Goal: Task Accomplishment & Management: Manage account settings

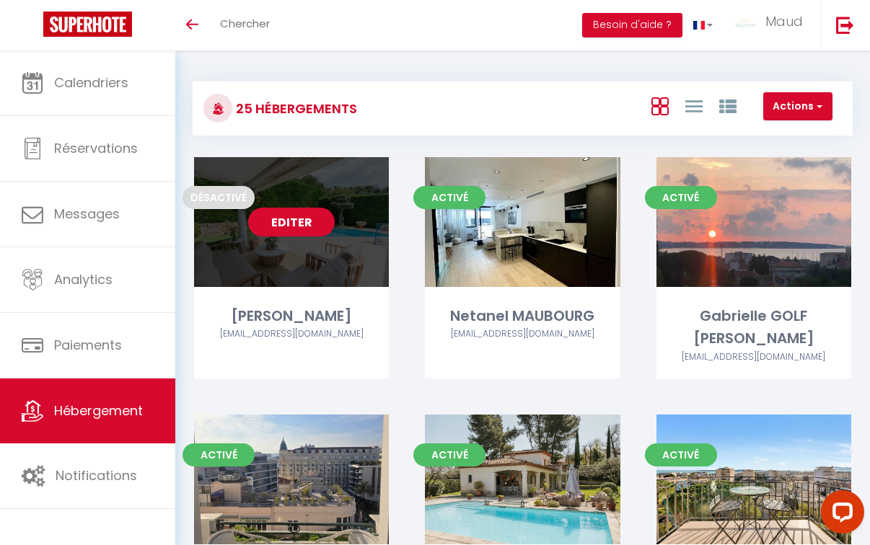
click at [309, 224] on link "Editer" at bounding box center [291, 222] width 87 height 29
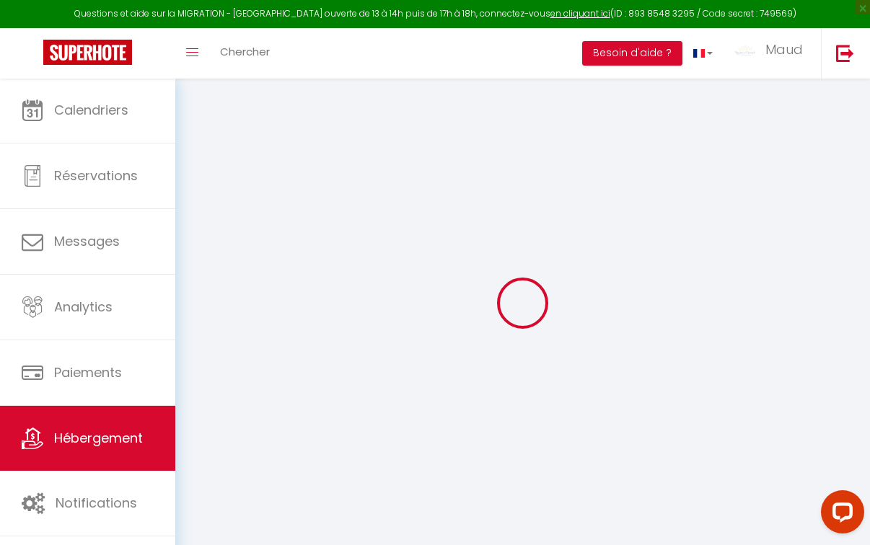
select select
checkbox input "false"
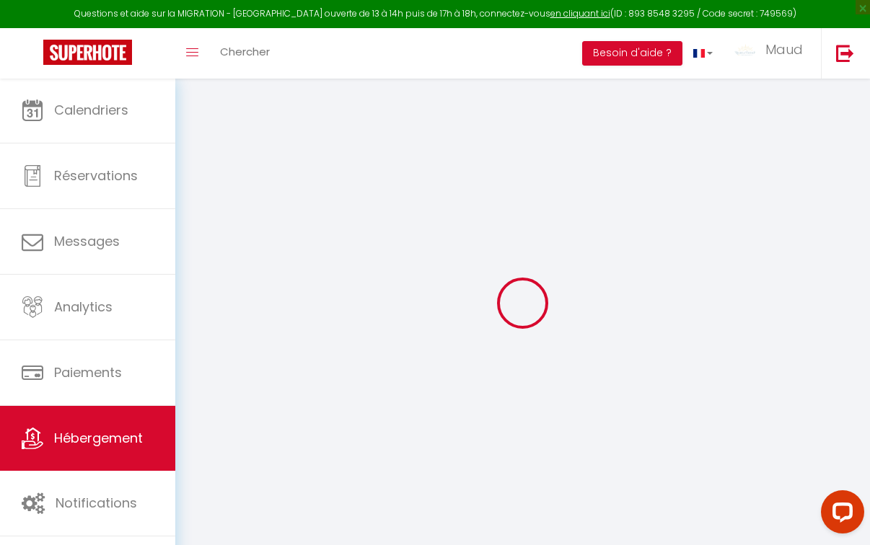
checkbox input "false"
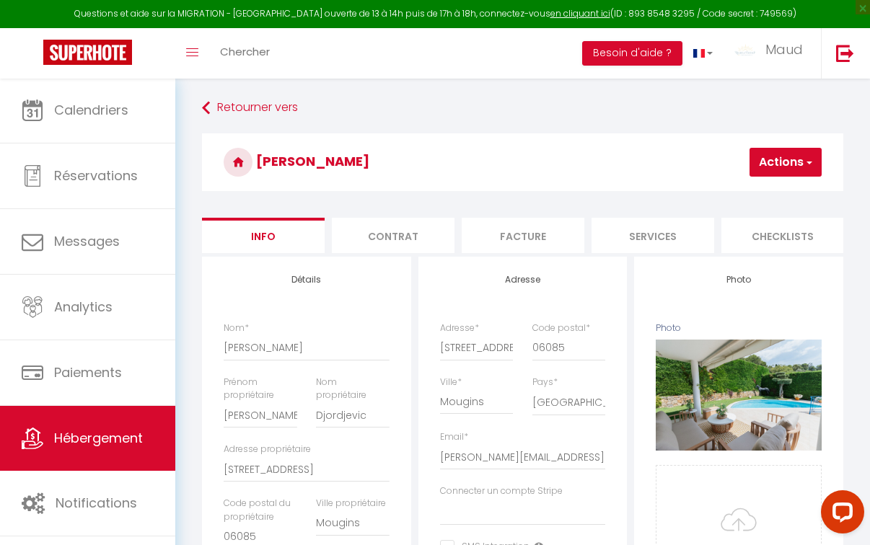
select select
checkbox input "false"
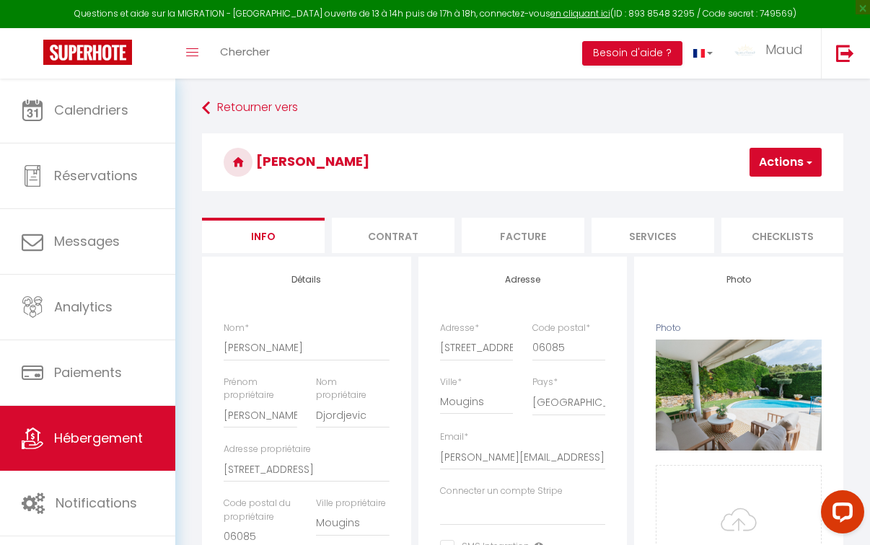
checkbox input "false"
click at [567, 229] on li "Paramètres" at bounding box center [522, 235] width 123 height 35
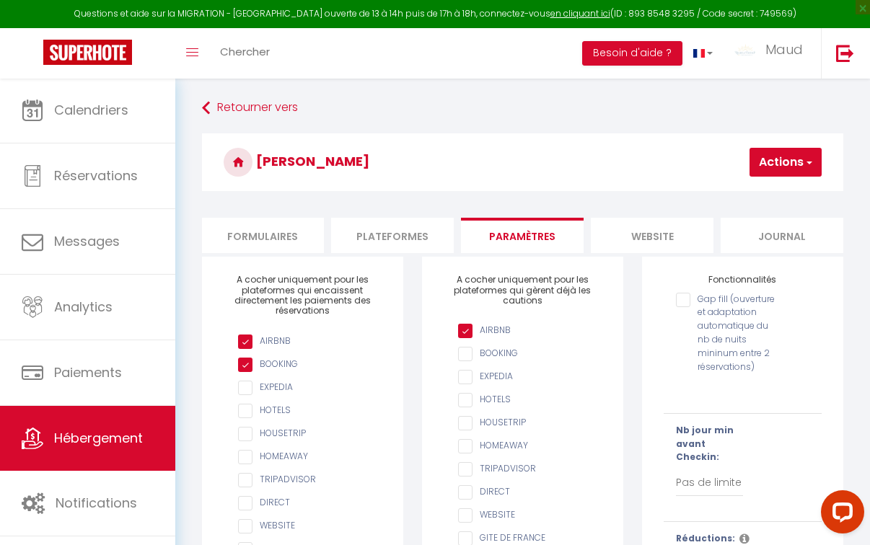
click at [638, 229] on li "website" at bounding box center [652, 235] width 123 height 35
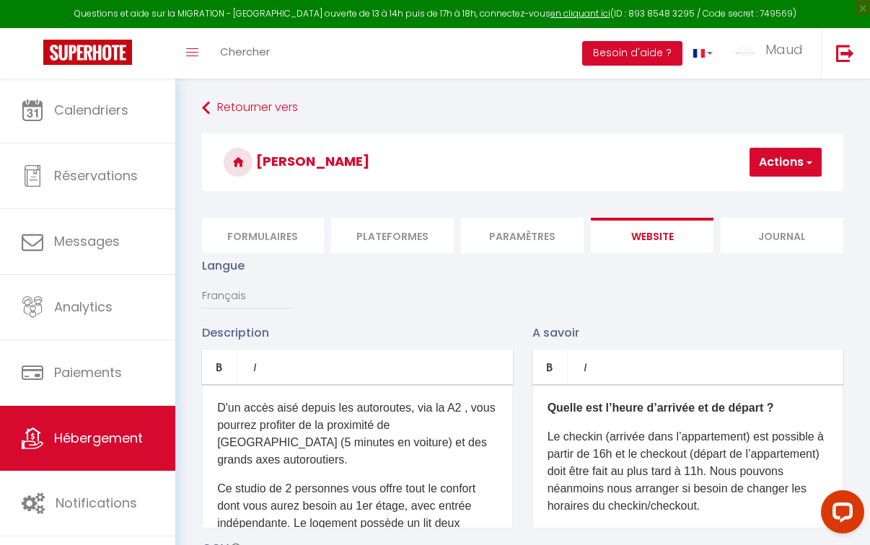
click at [398, 245] on li "Plateformes" at bounding box center [392, 235] width 123 height 35
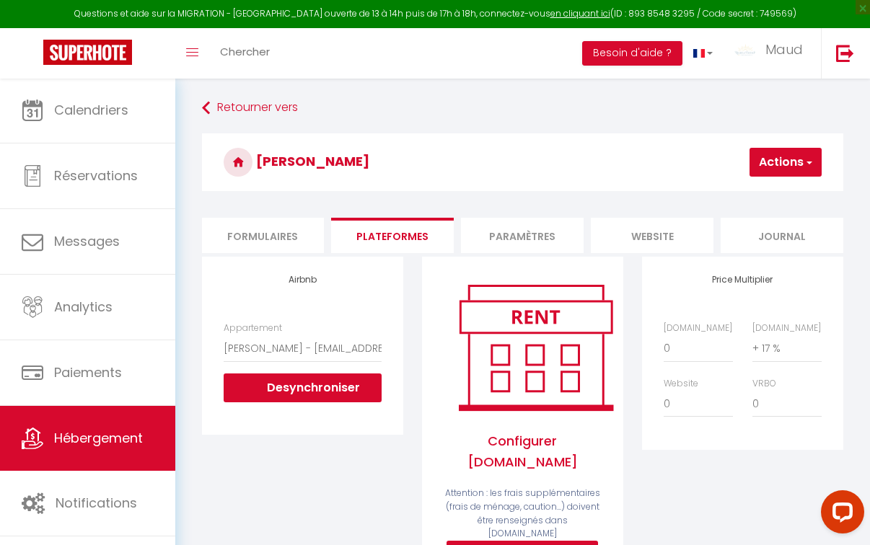
click at [289, 241] on li "Formulaires" at bounding box center [262, 235] width 123 height 35
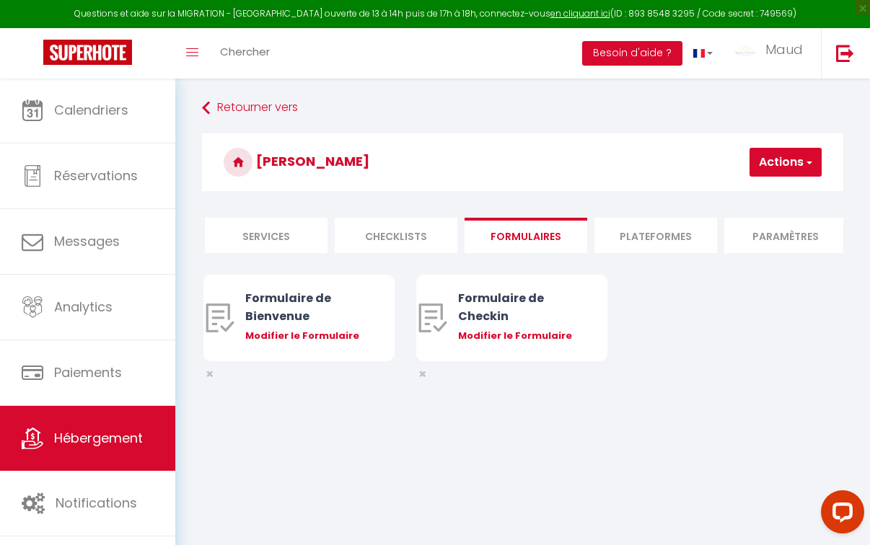
scroll to position [0, 374]
click at [317, 235] on li "Services" at bounding box center [279, 235] width 123 height 35
select select
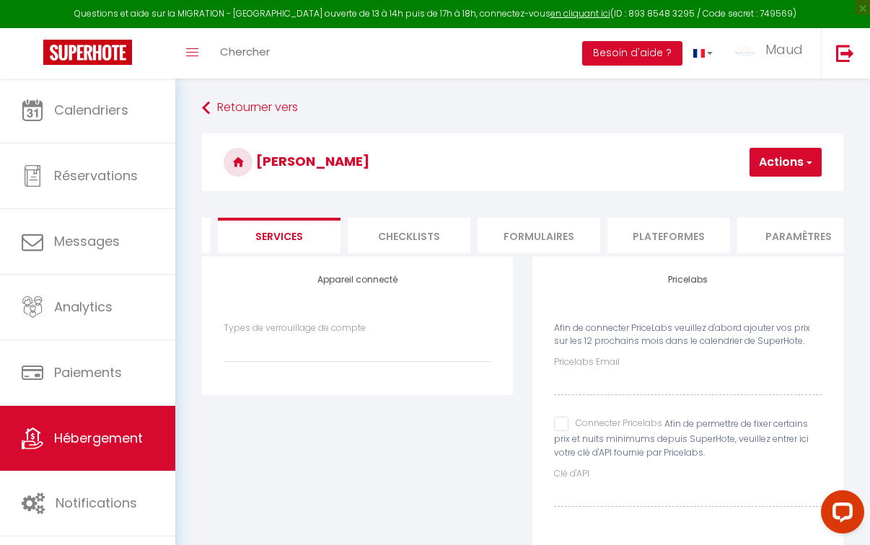
click at [570, 421] on input "Connecter Pricelabs" at bounding box center [608, 424] width 108 height 14
checkbox input "true"
select select
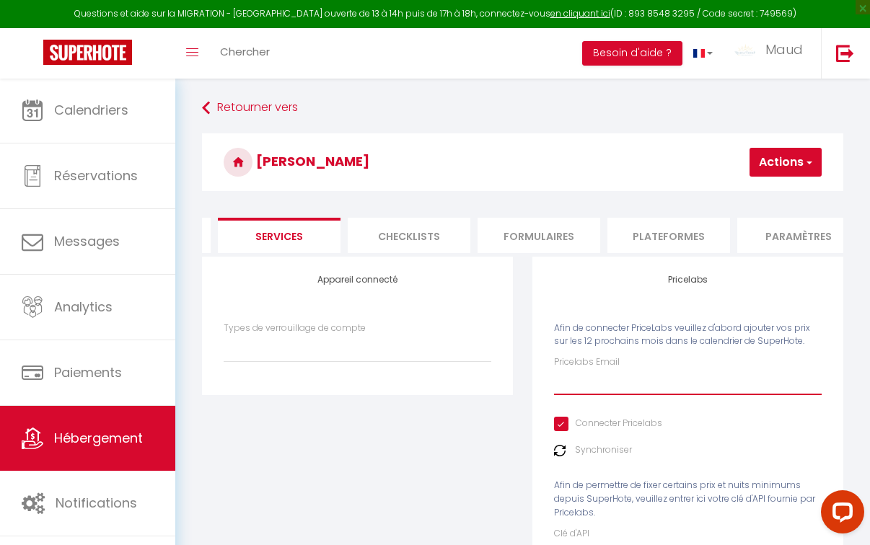
click at [590, 386] on input "Pricelabs Email" at bounding box center [688, 382] width 268 height 26
type input "r"
select select
type input "ra"
select select
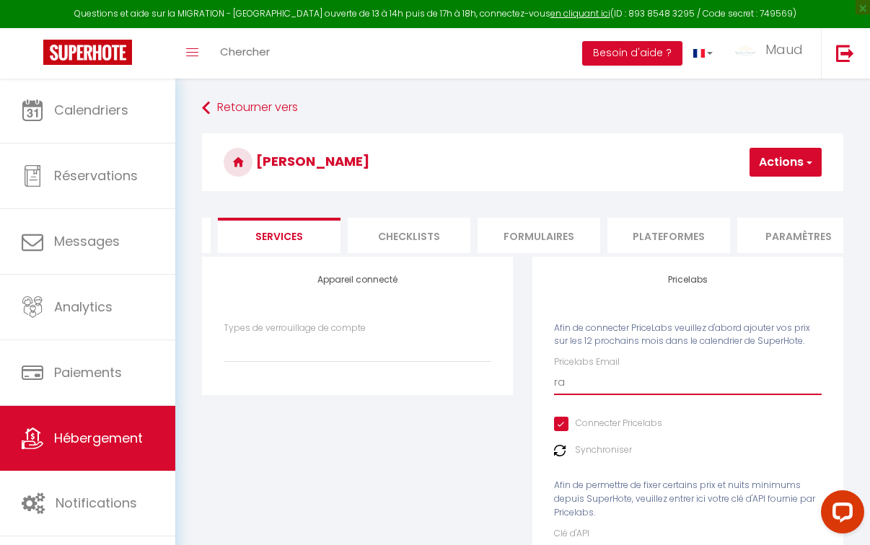
type input "ral"
select select
type input "ralo"
select select
type input "ralon"
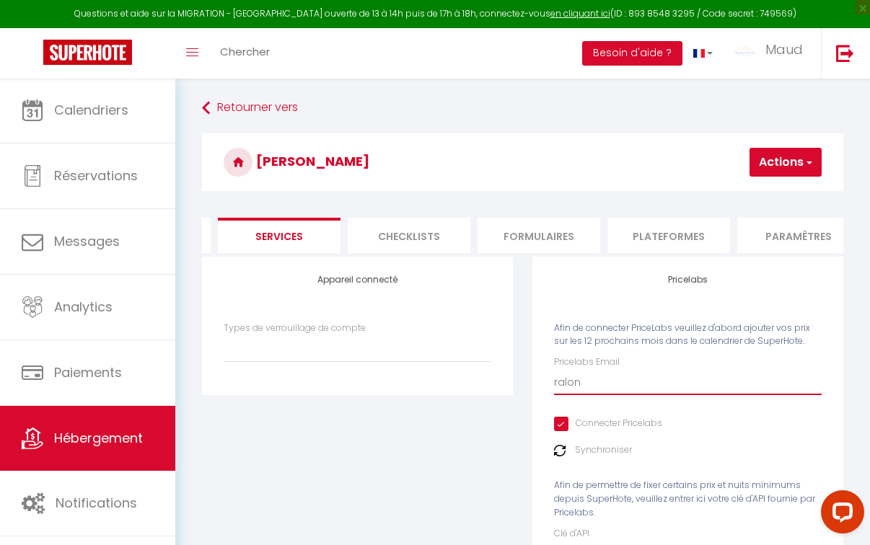
select select
type input "ralo"
select select
type input "ral"
select select
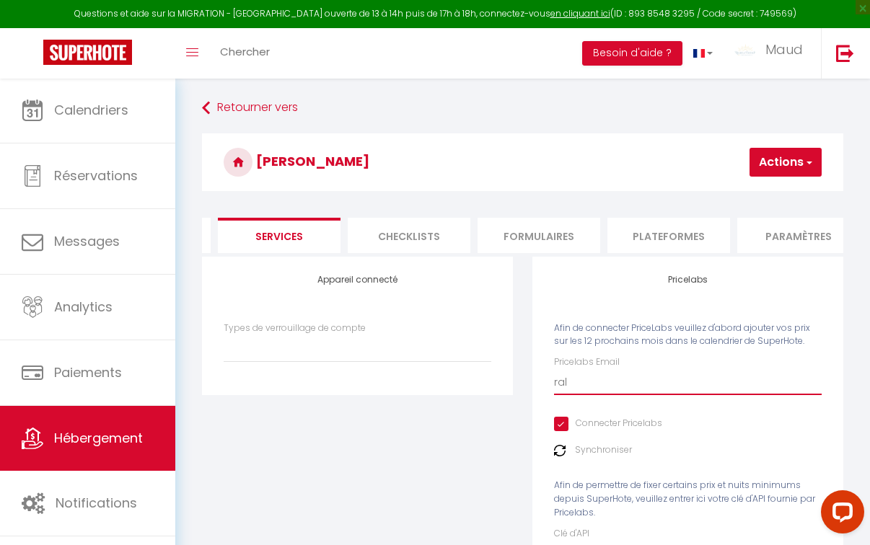
type input "ra"
select select
type input "ram"
select select
type input "ramo"
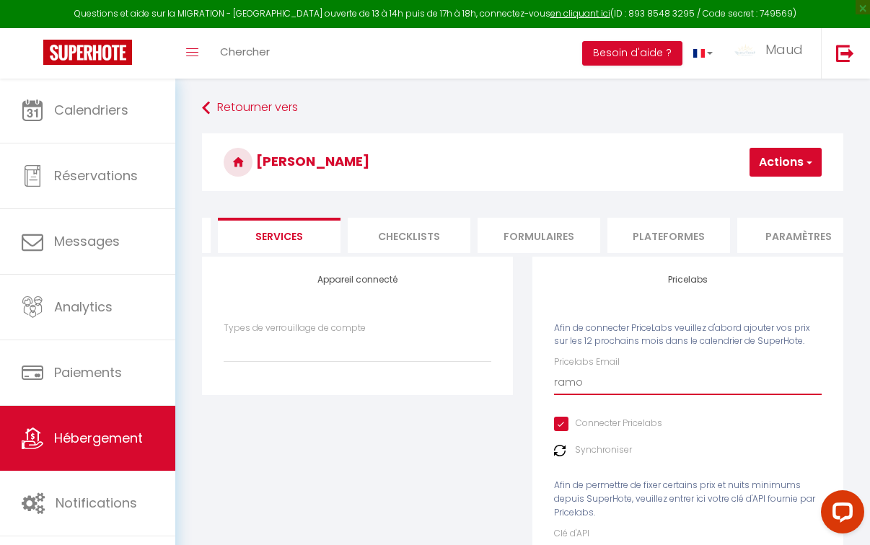
select select
type input "[PERSON_NAME]"
select select
type input "[PERSON_NAME]."
select select
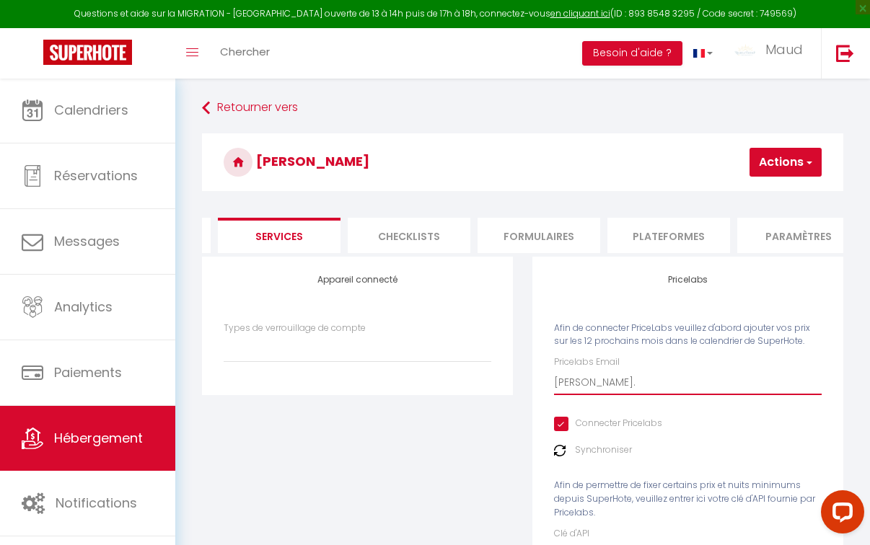
type input "[PERSON_NAME].m"
select select
type input "[DOMAIN_NAME]"
select select
type input "[PERSON_NAME].[PERSON_NAME]"
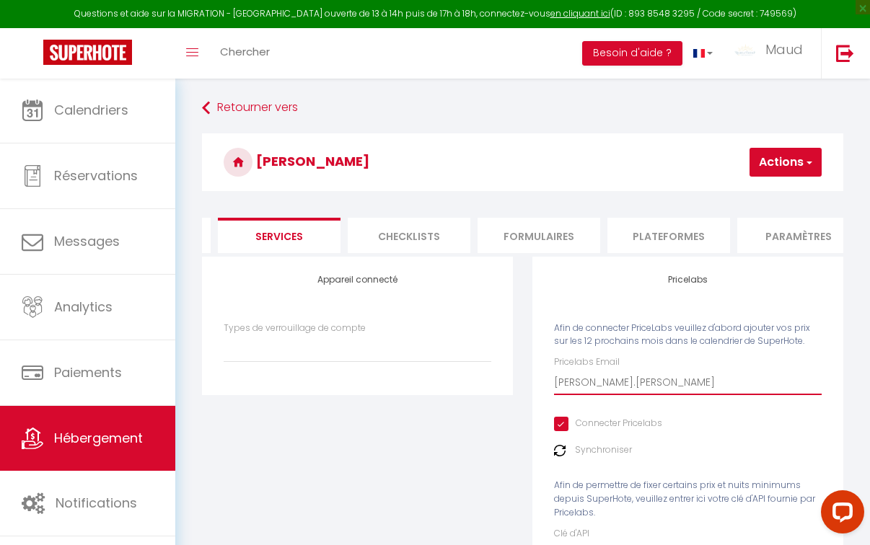
select select
type input "[PERSON_NAME].maud"
select select
type input "[PERSON_NAME].maud."
select select
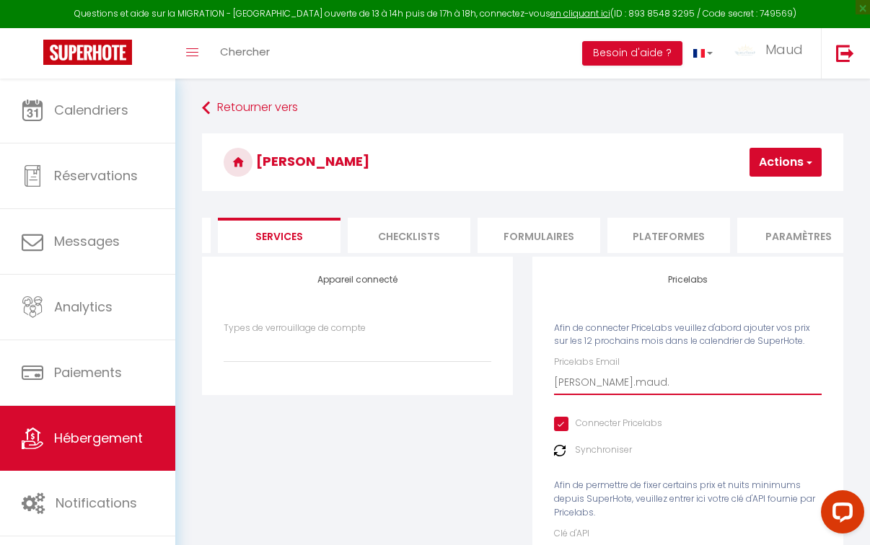
type input "[PERSON_NAME].maud.r"
select select
type input "[PERSON_NAME].maud.ri"
select select
type input "[PERSON_NAME].maud.riv"
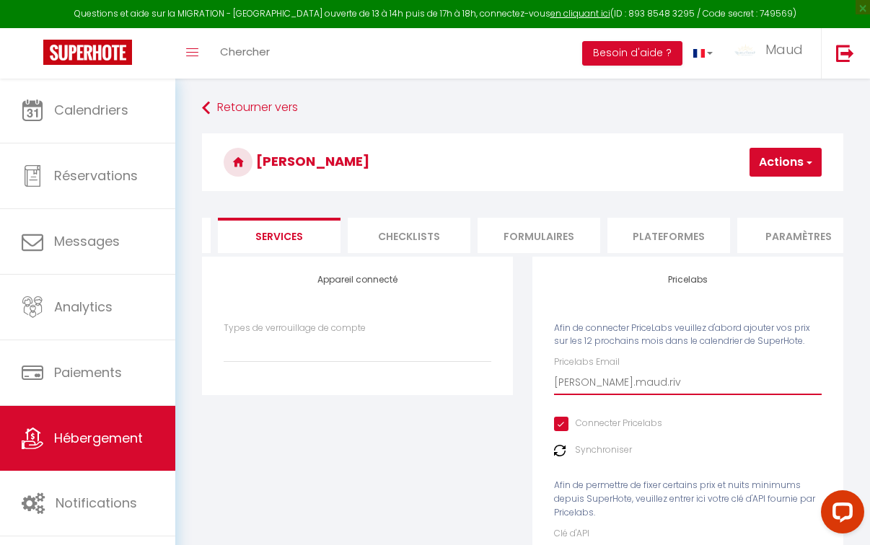
select select
type input "[PERSON_NAME].maud.rivi"
select select
type input "[PERSON_NAME].maud.rivir"
select select
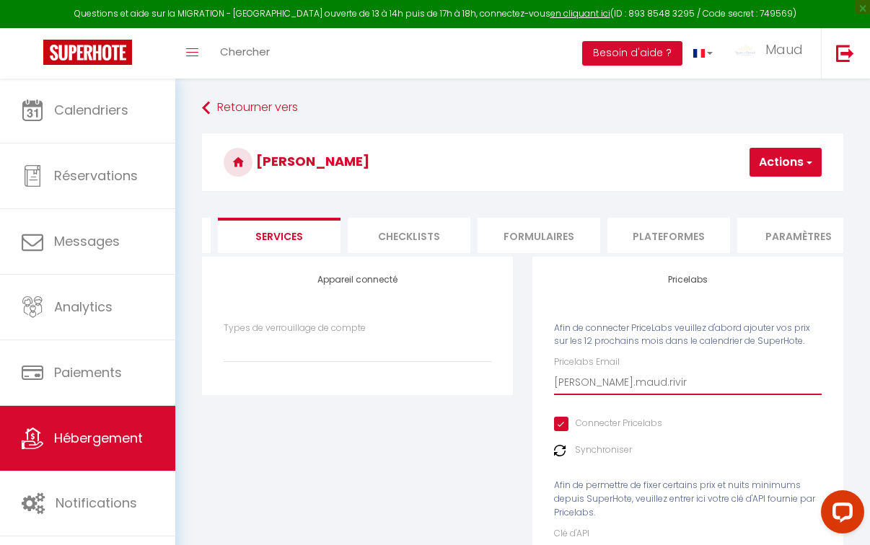
type input "[PERSON_NAME].maud.rivire"
select select
type input "[PERSON_NAME].maud.rivir"
select select
type input "[PERSON_NAME].maud.rivi"
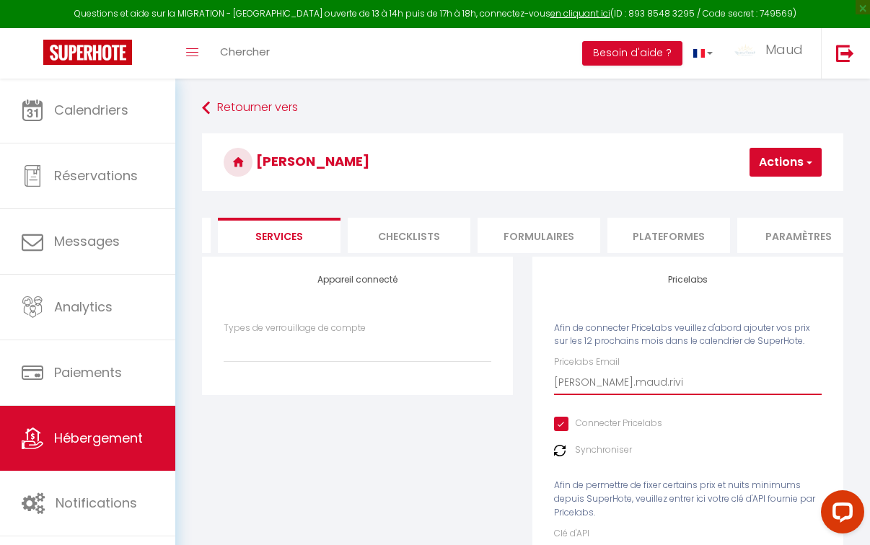
select select
type input "[PERSON_NAME].maud.rivie"
select select
type input "[PERSON_NAME].maud.rivier"
select select
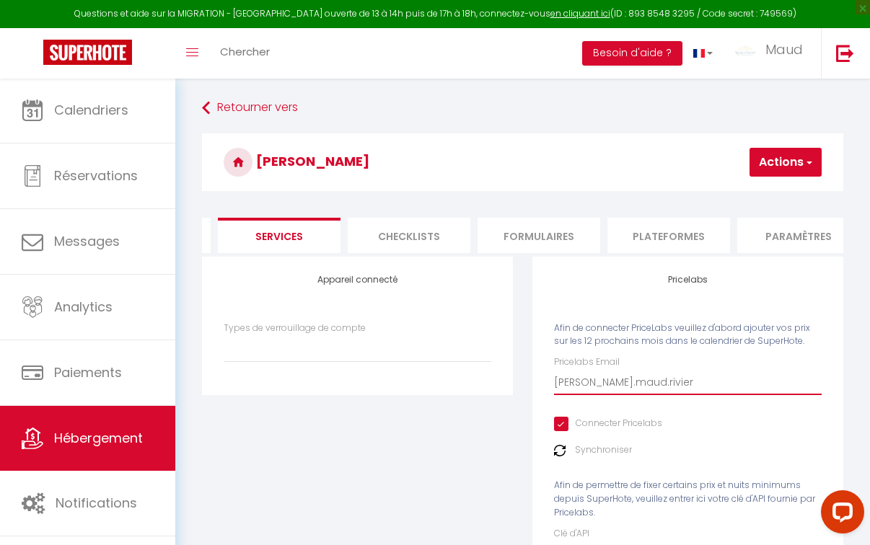
type input "[PERSON_NAME].maud.riviera"
select select
type input "[PERSON_NAME].maud.riviera@"
select select
type input "[PERSON_NAME]"
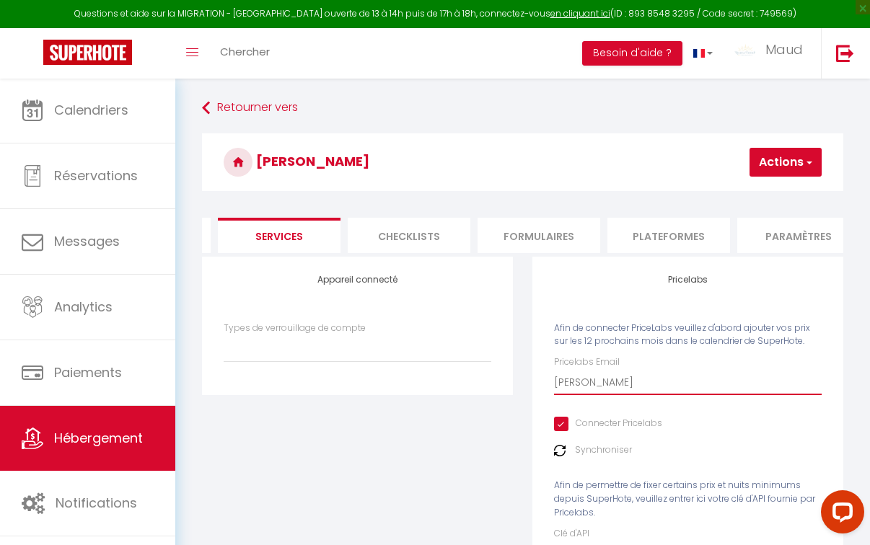
select select
type input "[PERSON_NAME]"
select select
type input "[PERSON_NAME].maud.riviera@gma"
select select
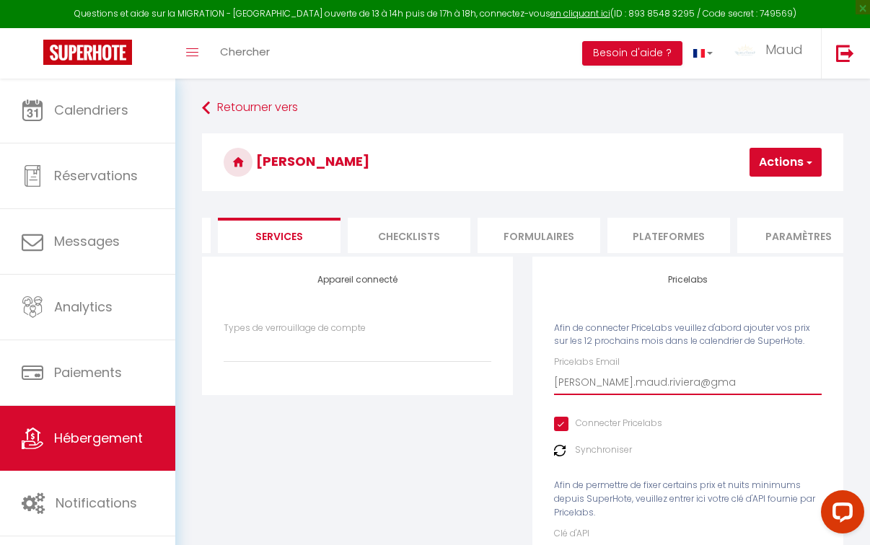
type input "[PERSON_NAME].maud.riviera@gmai"
select select
type input "[PERSON_NAME][EMAIL_ADDRESS]"
select select
type input "[PERSON_NAME][EMAIL_ADDRESS]."
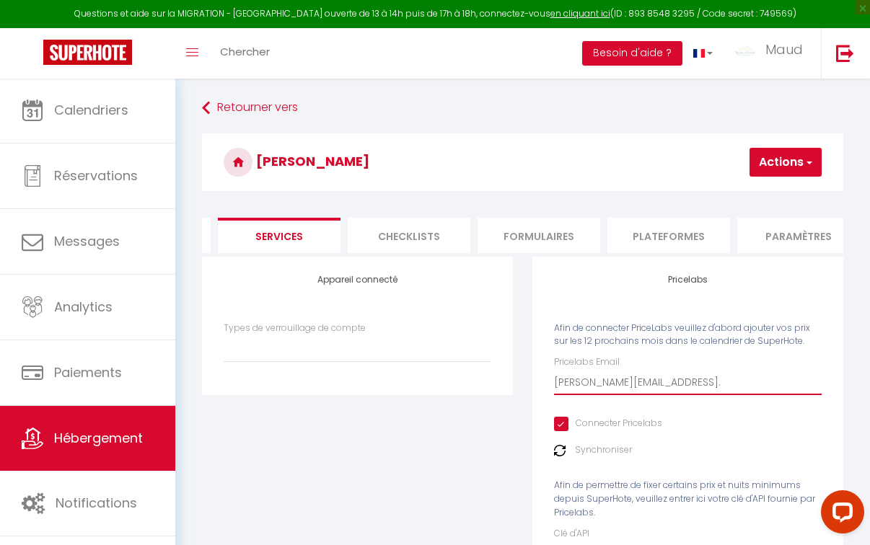
select select
type input "[PERSON_NAME].maud.riviera@gmail.c"
select select
type input "[PERSON_NAME][EMAIL_ADDRESS][DOMAIN_NAME]"
select select
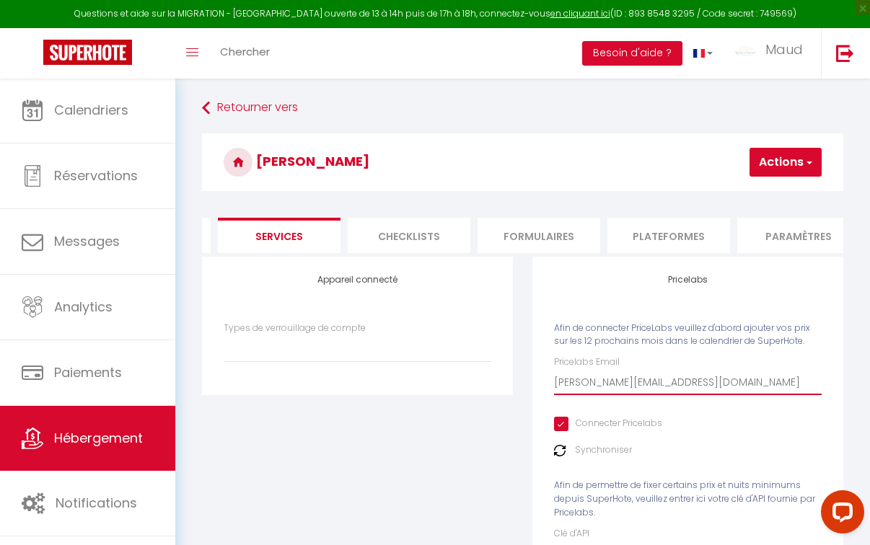
type input "[PERSON_NAME][EMAIL_ADDRESS][DOMAIN_NAME]"
select select
type input "[PERSON_NAME][EMAIL_ADDRESS][DOMAIN_NAME]"
click at [782, 154] on button "Actions" at bounding box center [785, 162] width 72 height 29
click at [752, 193] on link "Enregistrer" at bounding box center [764, 194] width 114 height 19
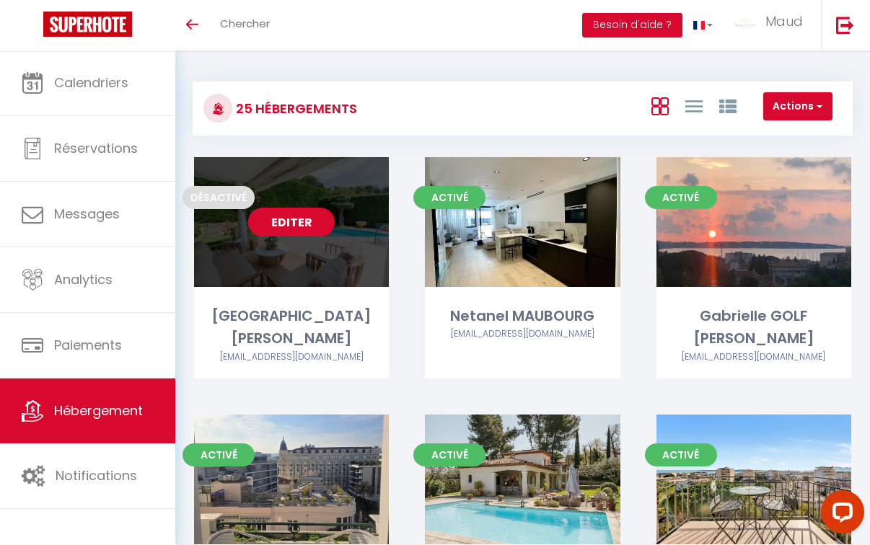
click at [305, 221] on link "Editer" at bounding box center [291, 222] width 87 height 29
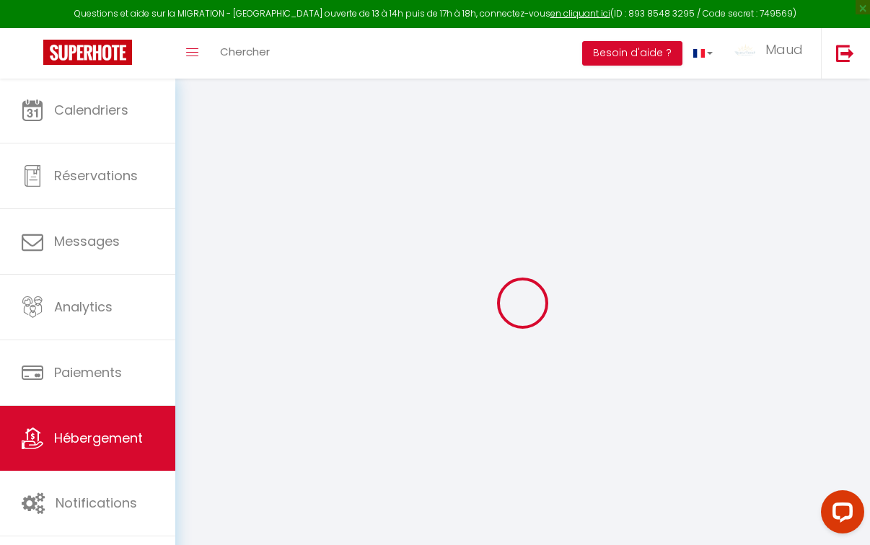
select select
select select "16:00"
select select "21:30"
select select "10:00"
select select "30"
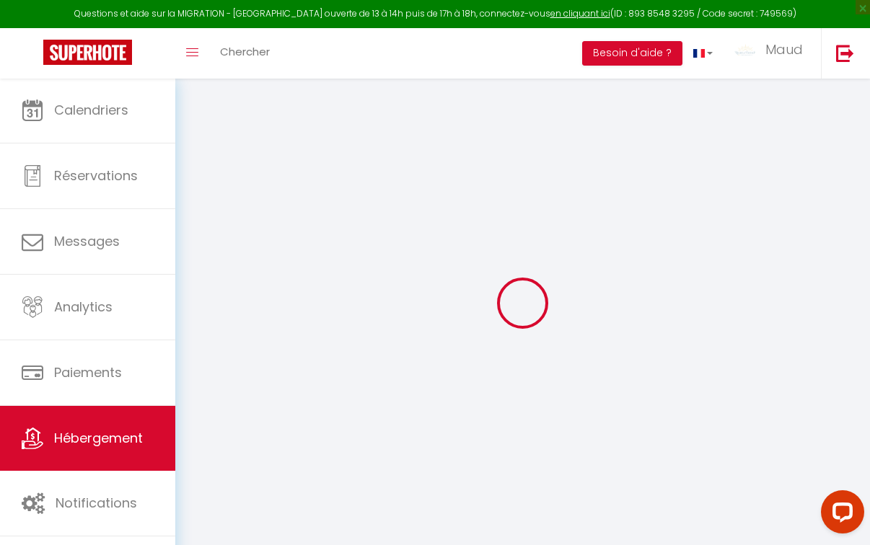
select select "120"
select select "21:00"
select select
checkbox input "false"
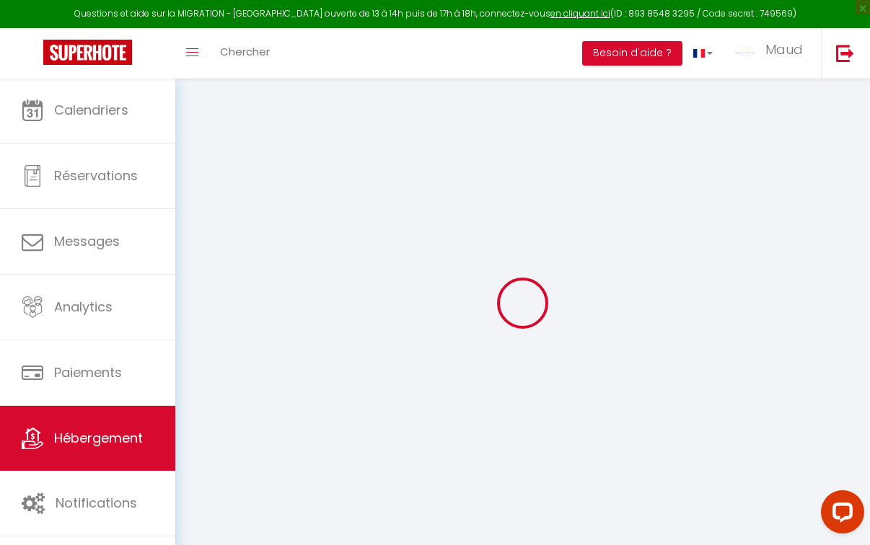
checkbox input "false"
select select
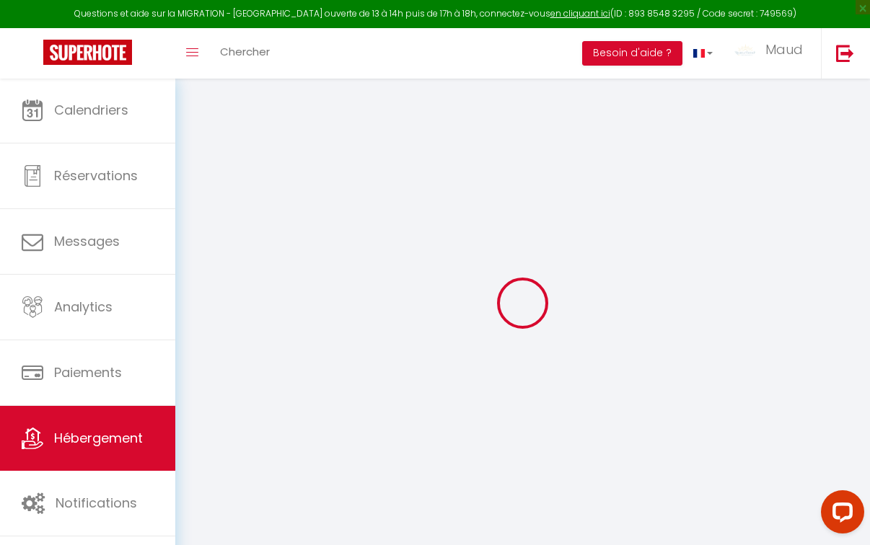
checkbox input "false"
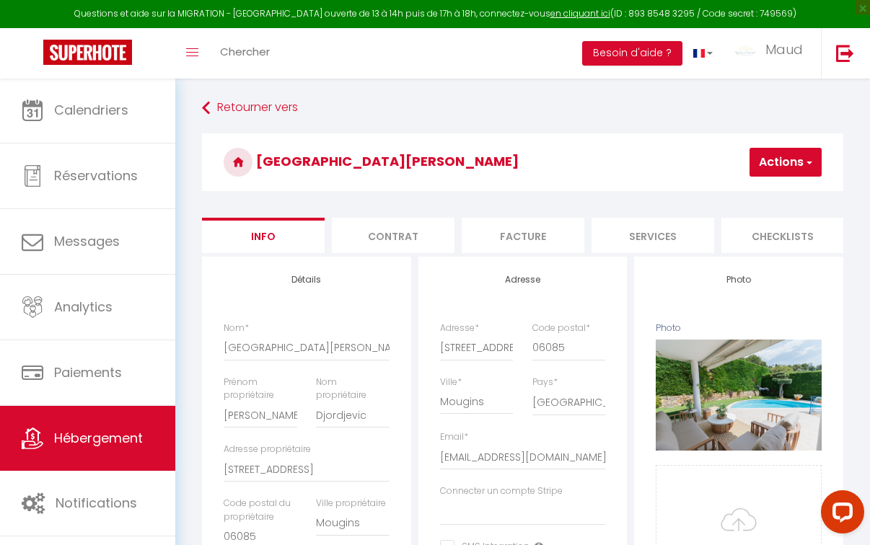
select select
checkbox input "false"
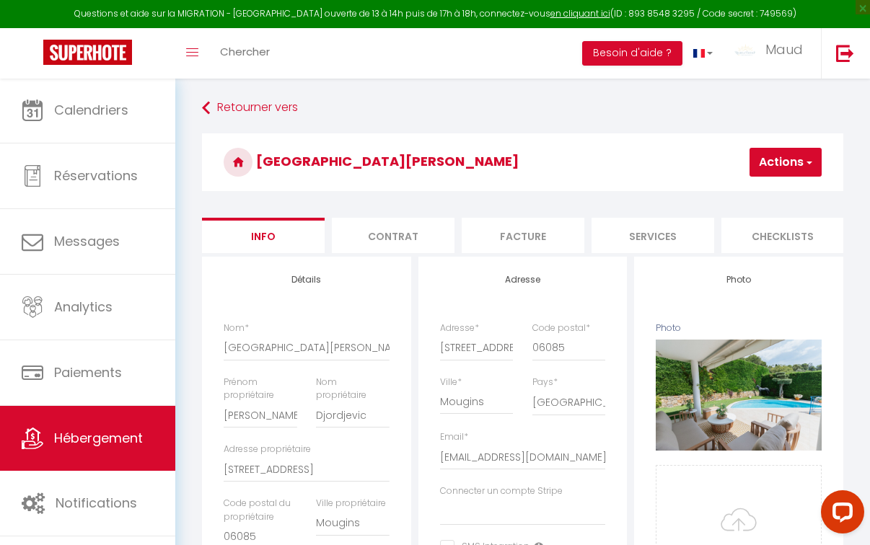
checkbox input "false"
click at [381, 231] on li "Contrat" at bounding box center [393, 235] width 123 height 35
select select
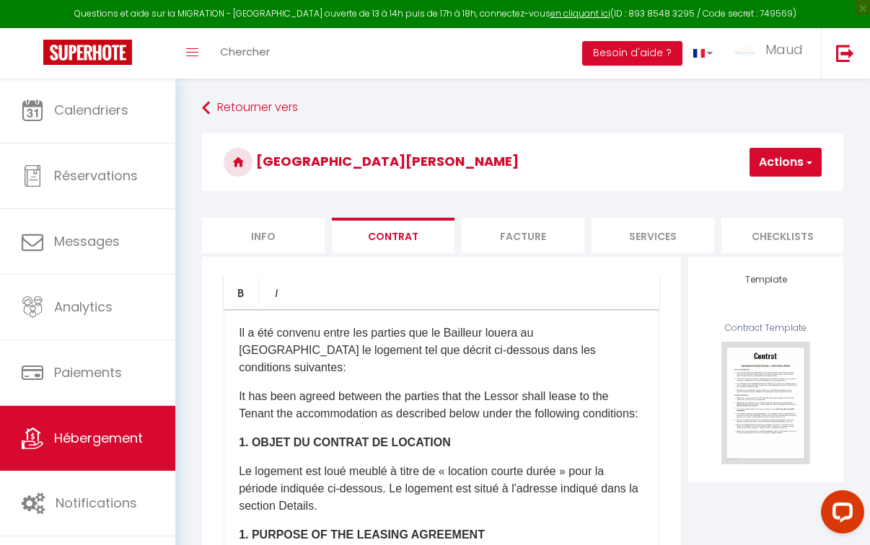
click at [530, 228] on li "Facture" at bounding box center [522, 235] width 123 height 35
select select
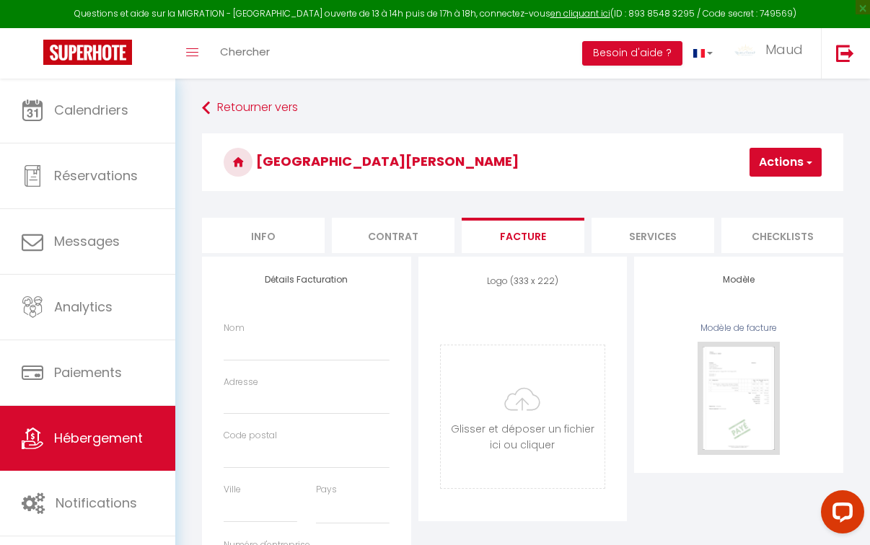
select select
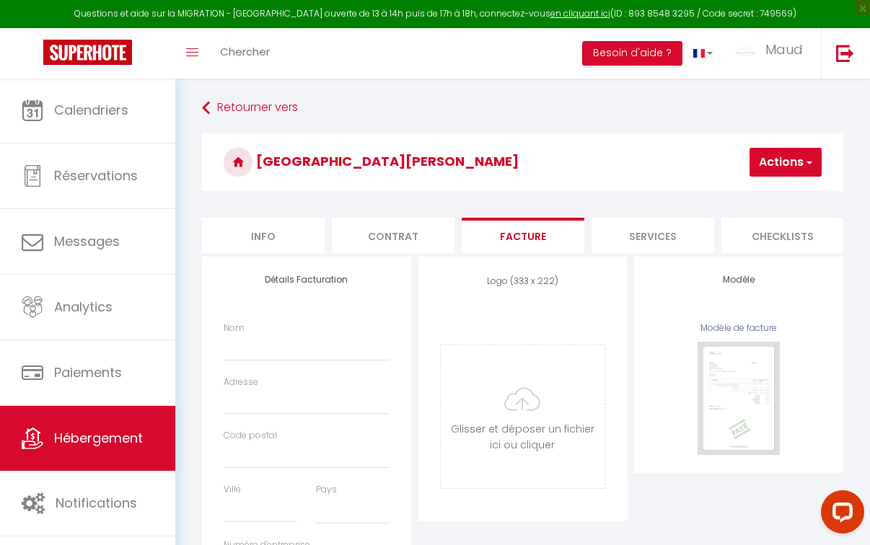
select select
click at [661, 230] on li "Services" at bounding box center [652, 235] width 123 height 35
select select
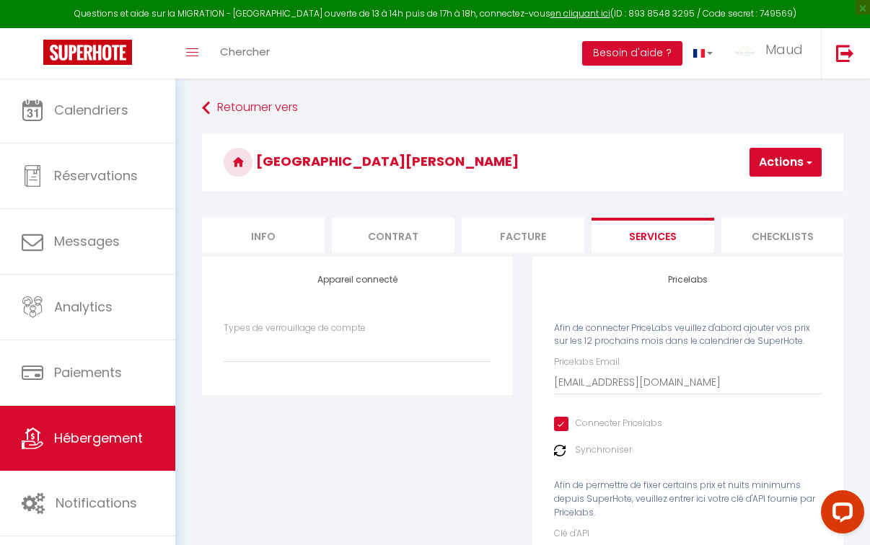
click at [547, 237] on li "Facture" at bounding box center [522, 235] width 123 height 35
select select
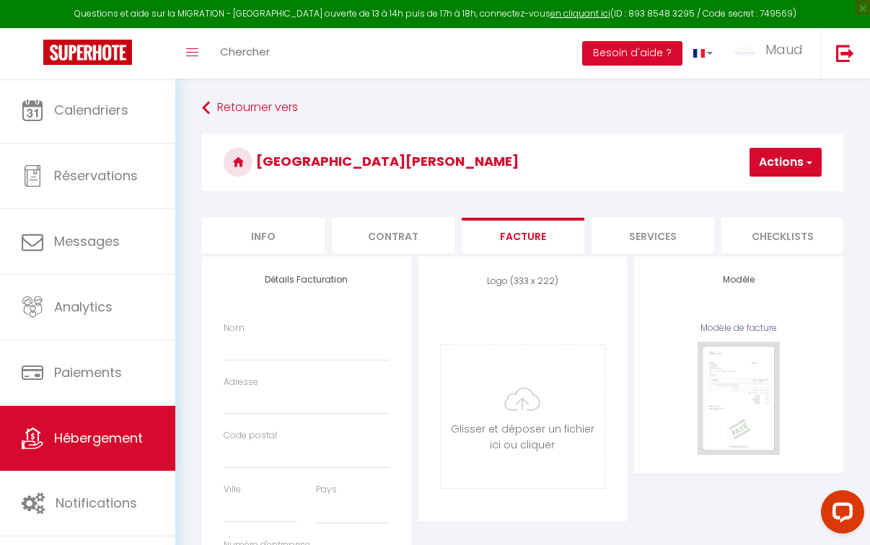
select select
click at [619, 242] on li "Services" at bounding box center [652, 235] width 123 height 35
select select
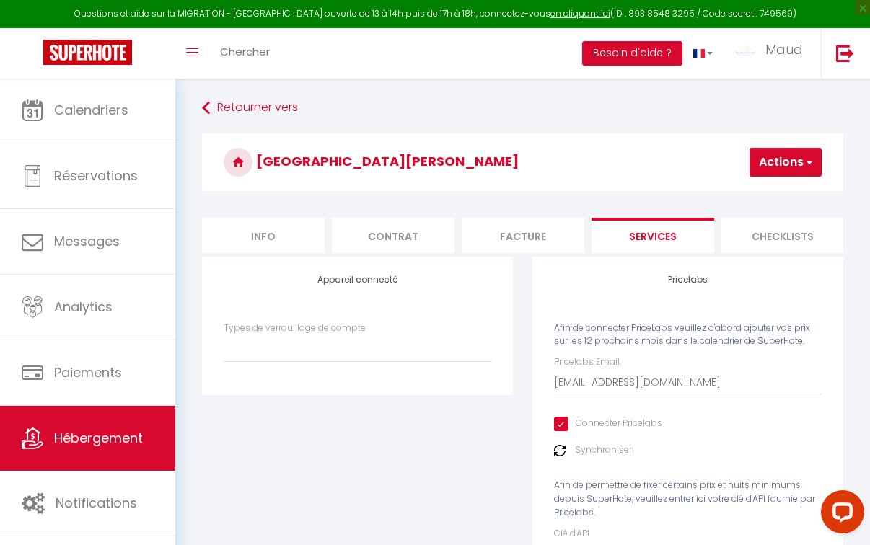
click at [743, 239] on li "Checklists" at bounding box center [782, 235] width 123 height 35
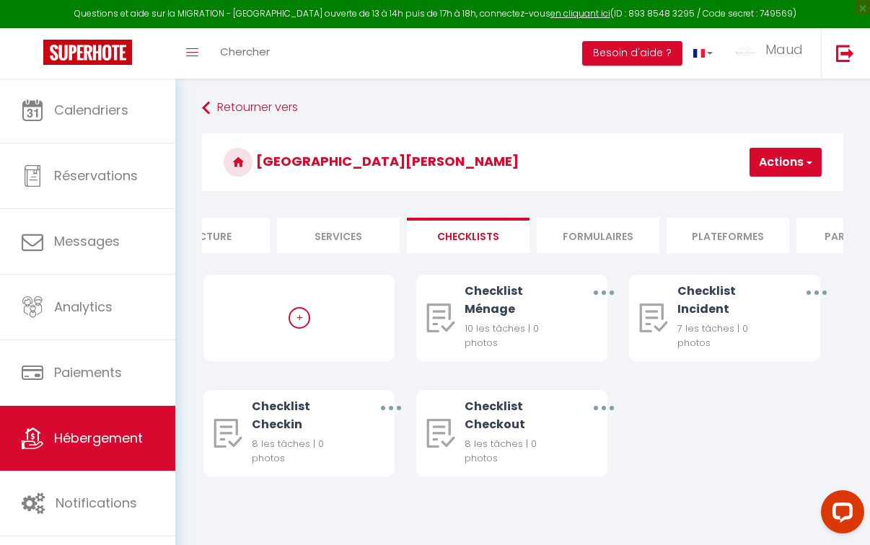
scroll to position [0, 330]
click at [598, 230] on li "Formulaires" at bounding box center [582, 235] width 123 height 35
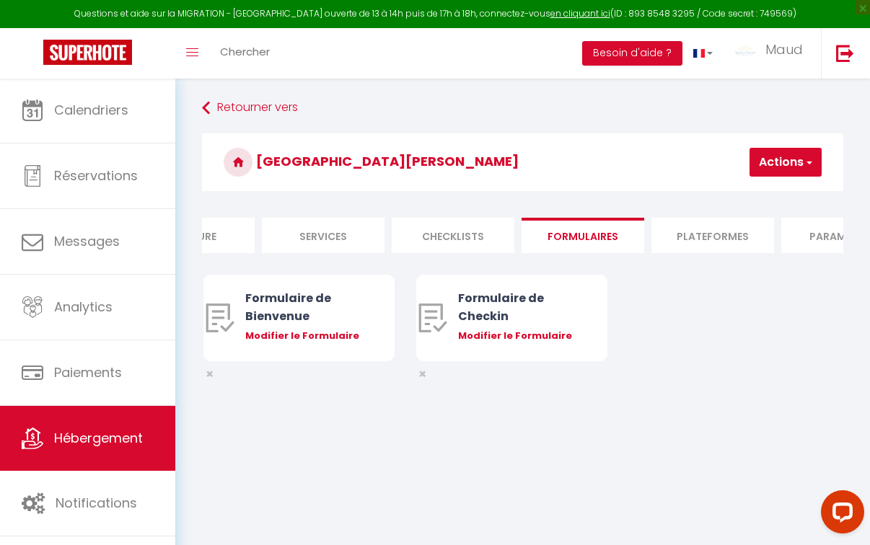
click at [709, 229] on li "Plateformes" at bounding box center [712, 235] width 123 height 35
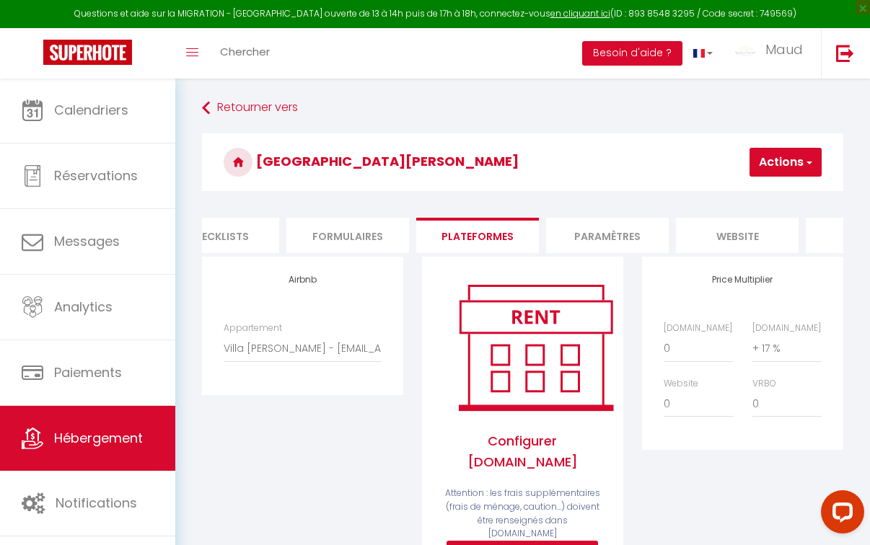
scroll to position [0, 622]
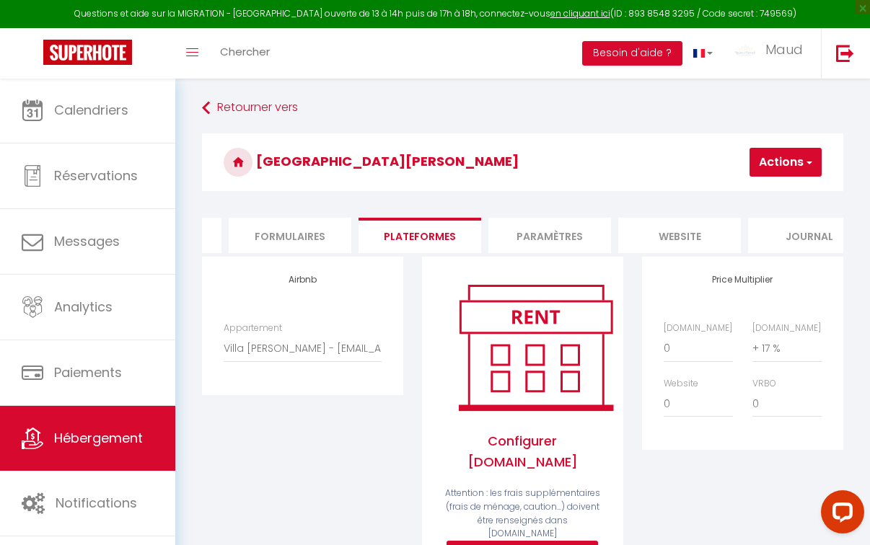
click at [555, 237] on li "Paramètres" at bounding box center [549, 235] width 123 height 35
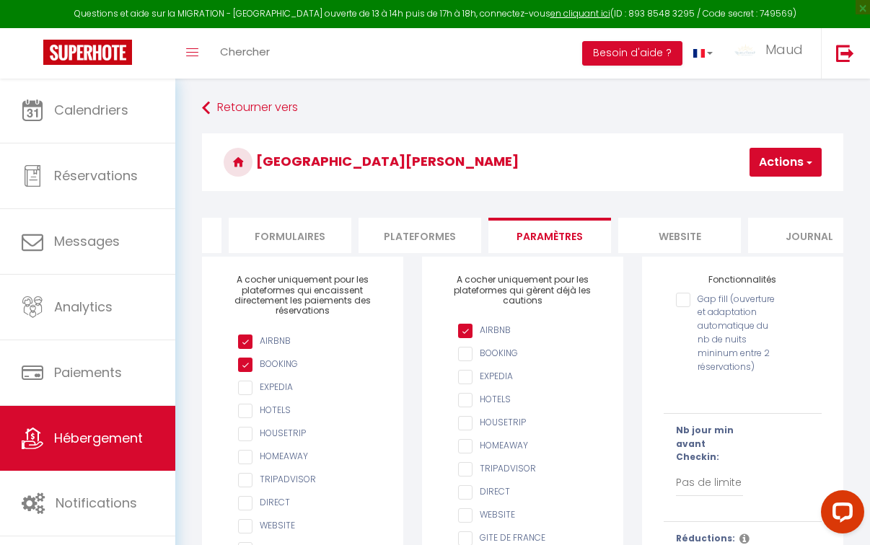
click at [676, 254] on form "Villa Charles Actions Enregistrer Info Contrat Facture Services Checklists Form…" at bounding box center [522, 497] width 641 height 728
click at [690, 231] on li "website" at bounding box center [679, 235] width 123 height 35
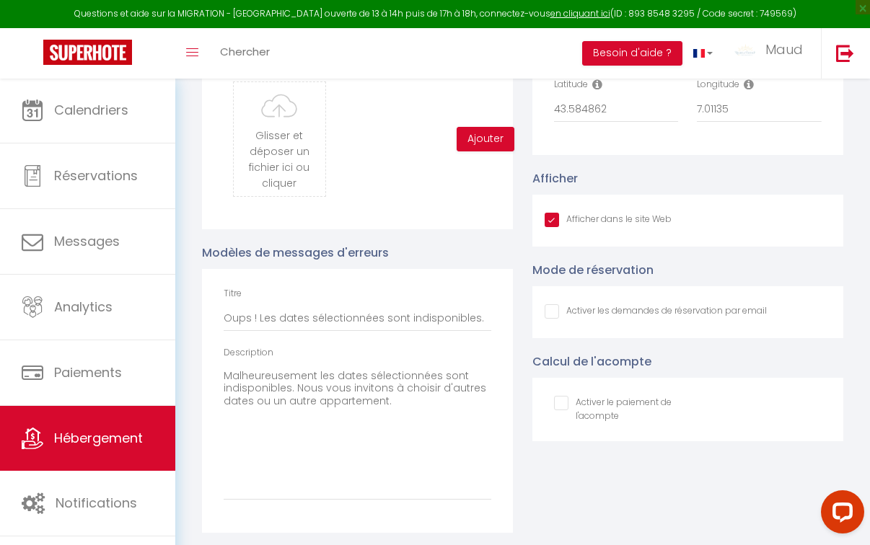
scroll to position [1568, 0]
click at [339, 310] on input "Oups ! Les dates sélectionnées sont indisponibles." at bounding box center [358, 320] width 268 height 26
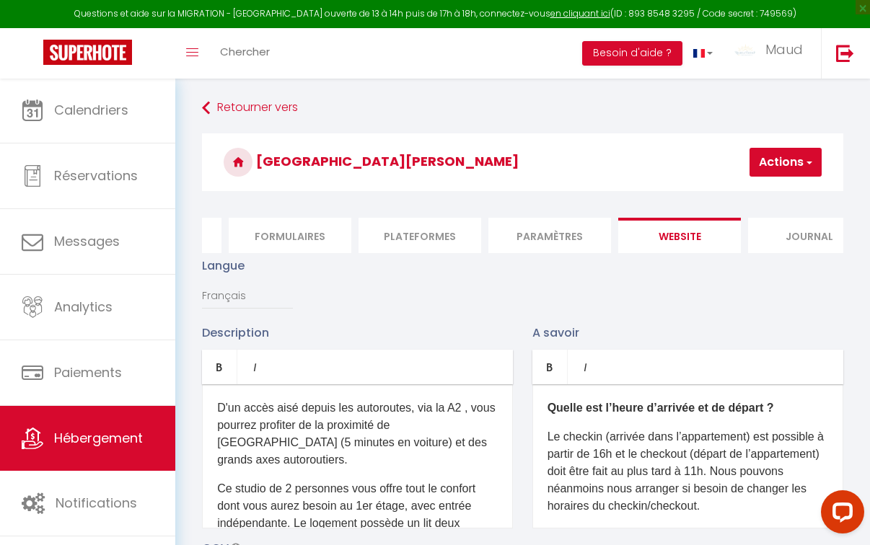
scroll to position [0, 0]
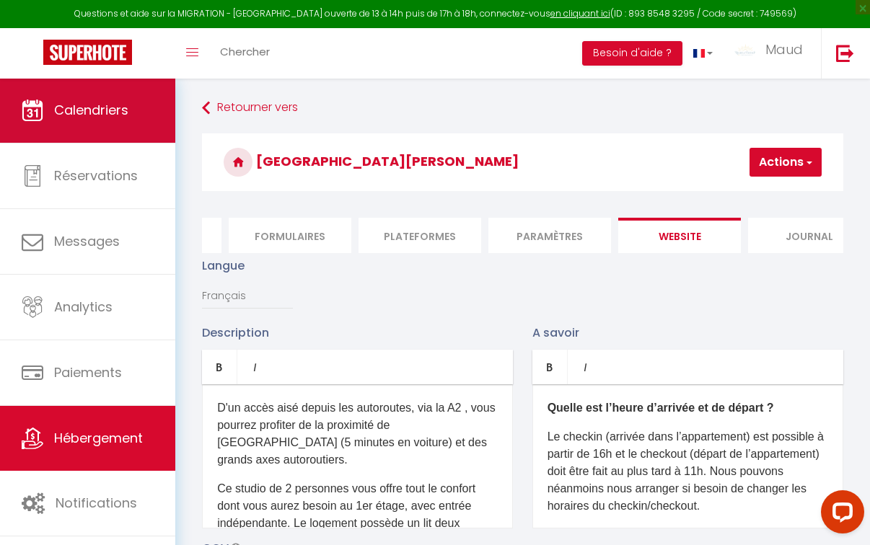
click at [125, 122] on link "Calendriers" at bounding box center [87, 110] width 175 height 65
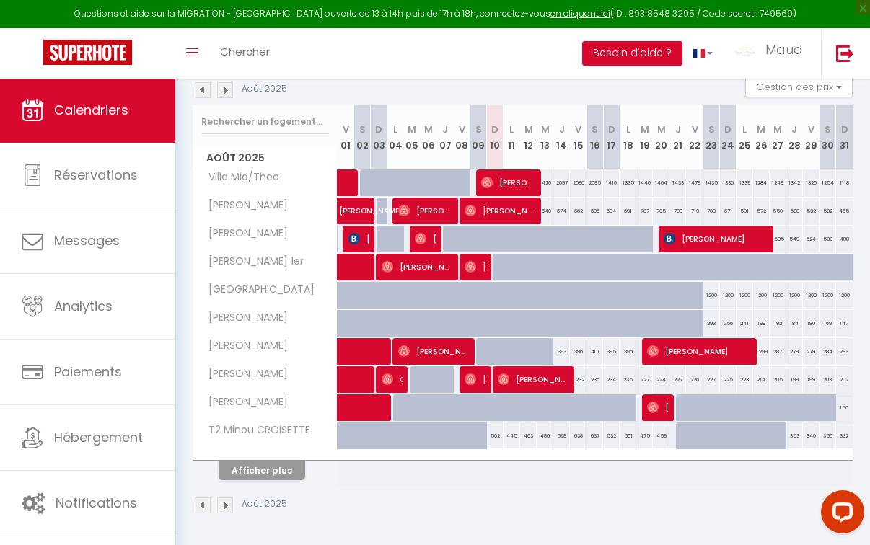
scroll to position [154, 0]
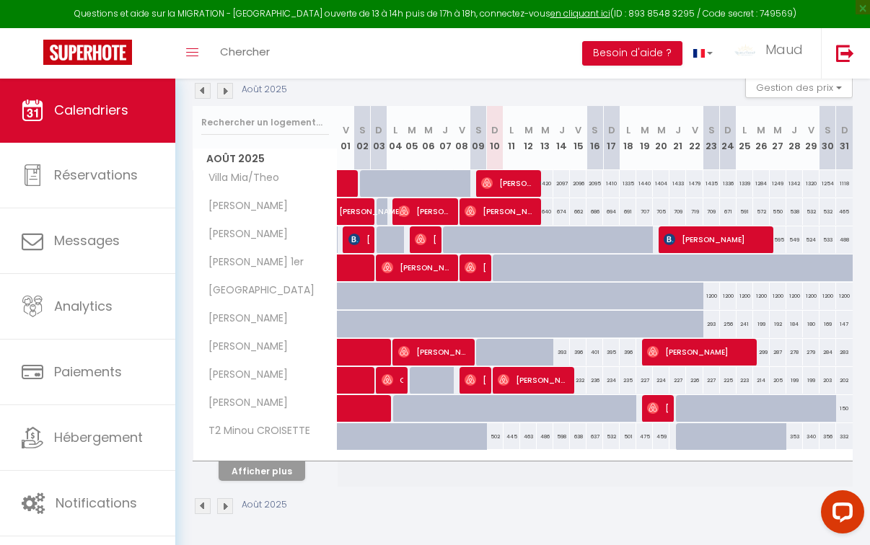
click at [244, 474] on button "Afficher plus" at bounding box center [261, 470] width 87 height 19
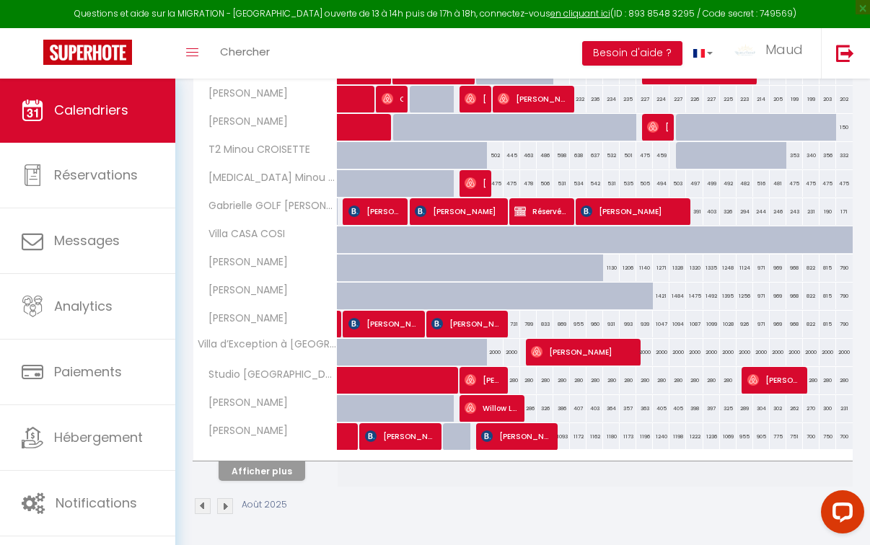
click at [244, 474] on button "Afficher plus" at bounding box center [261, 470] width 87 height 19
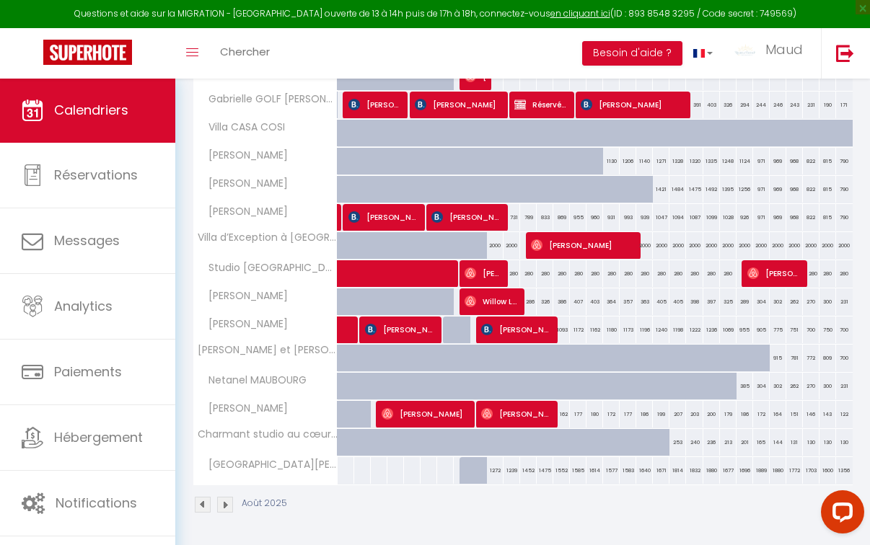
scroll to position [541, 0]
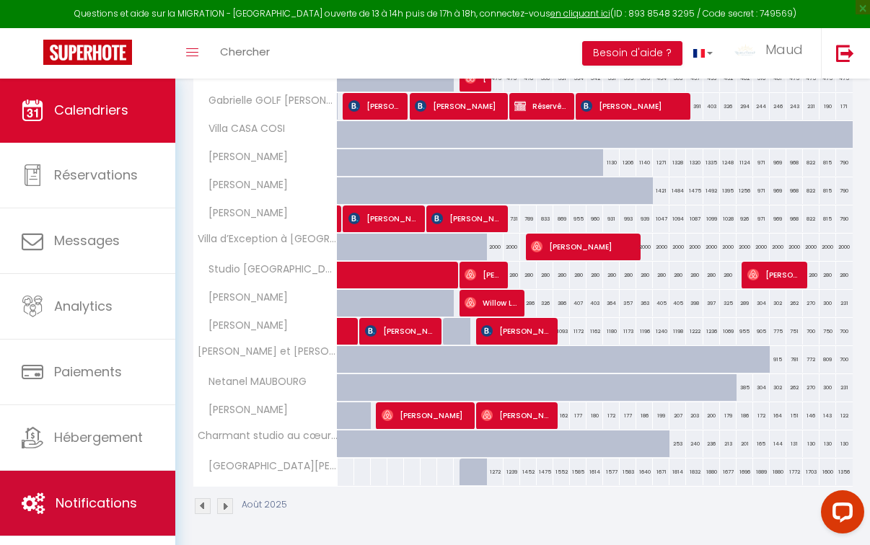
click at [115, 503] on span "Notifications" at bounding box center [96, 503] width 81 height 18
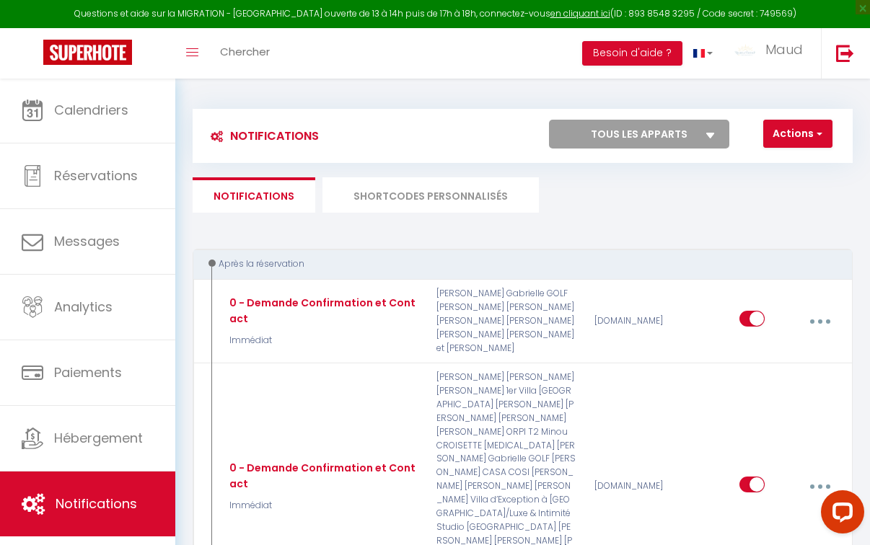
select select
checkbox input "false"
click at [814, 495] on div at bounding box center [839, 515] width 61 height 61
click at [811, 487] on div at bounding box center [839, 515] width 61 height 61
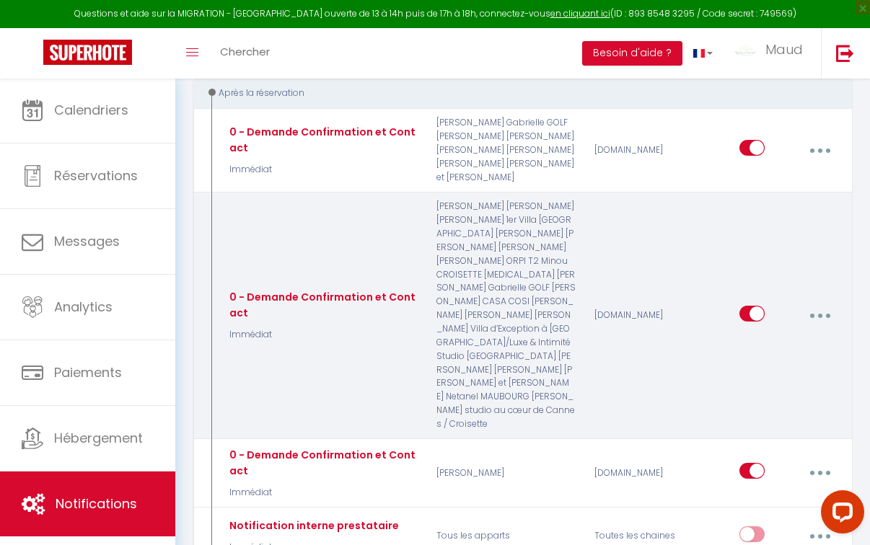
scroll to position [309, 0]
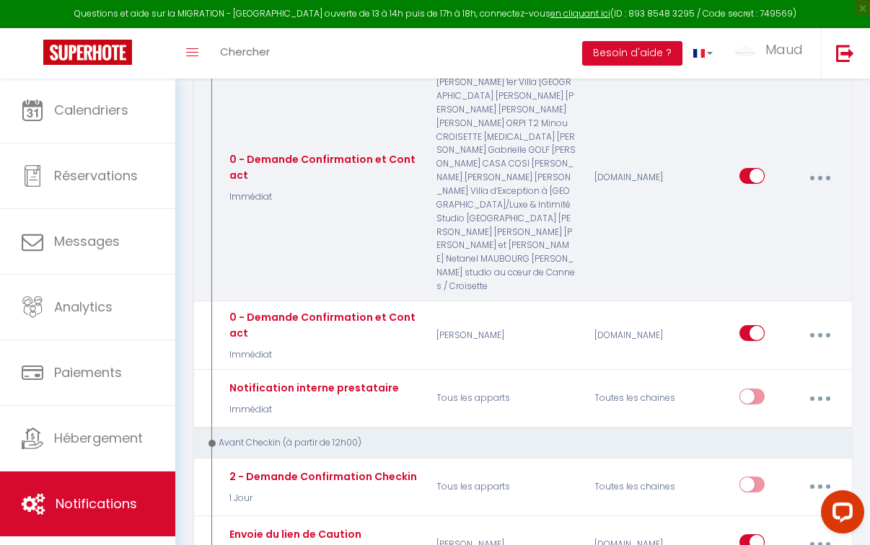
click at [823, 175] on button "button" at bounding box center [819, 177] width 38 height 27
click at [773, 218] on link "Editer" at bounding box center [781, 212] width 107 height 25
type input "0 - Demande Confirmation et Contact"
select select "Immédiat"
select select "if_booking_is_paid"
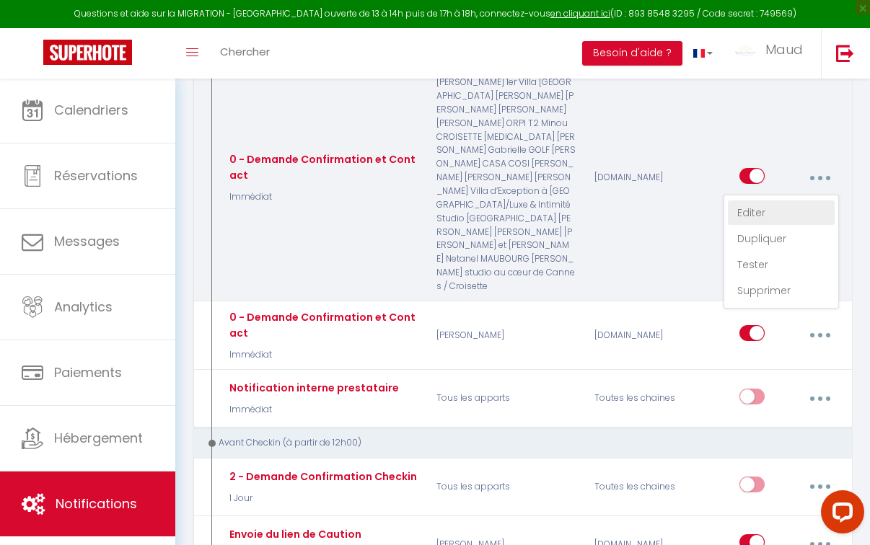
checkbox input "true"
checkbox input "false"
radio input "true"
type input "Merci pour votre reservation - [BOOKING:ID] - [GUEST:FIRST_NAME] [GUEST:LAST_NA…"
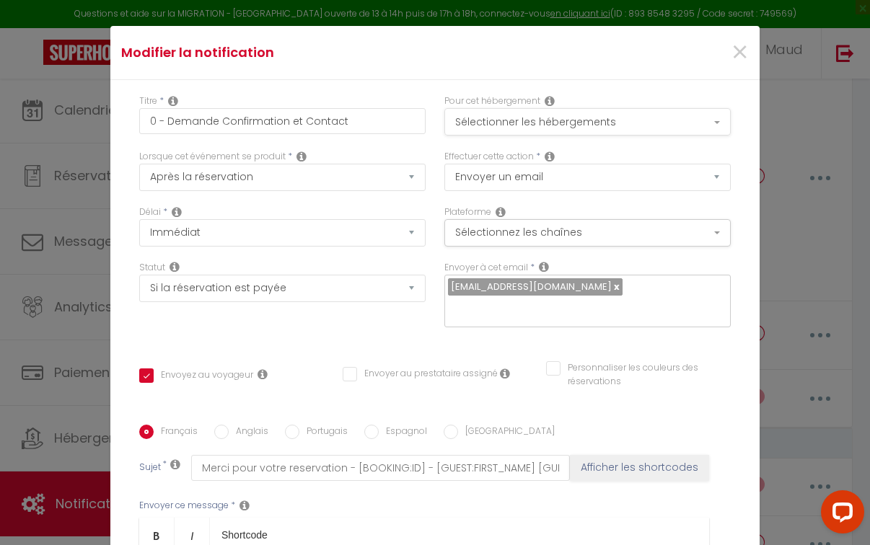
click at [647, 120] on button "Sélectionner les hébergements" at bounding box center [587, 121] width 286 height 27
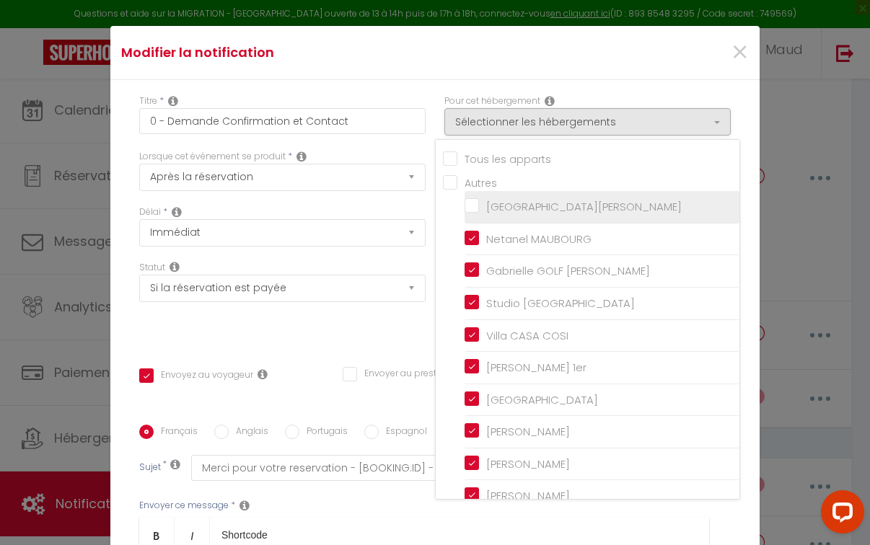
click at [477, 203] on input "[PERSON_NAME]" at bounding box center [601, 207] width 275 height 14
checkbox input "true"
checkbox input "false"
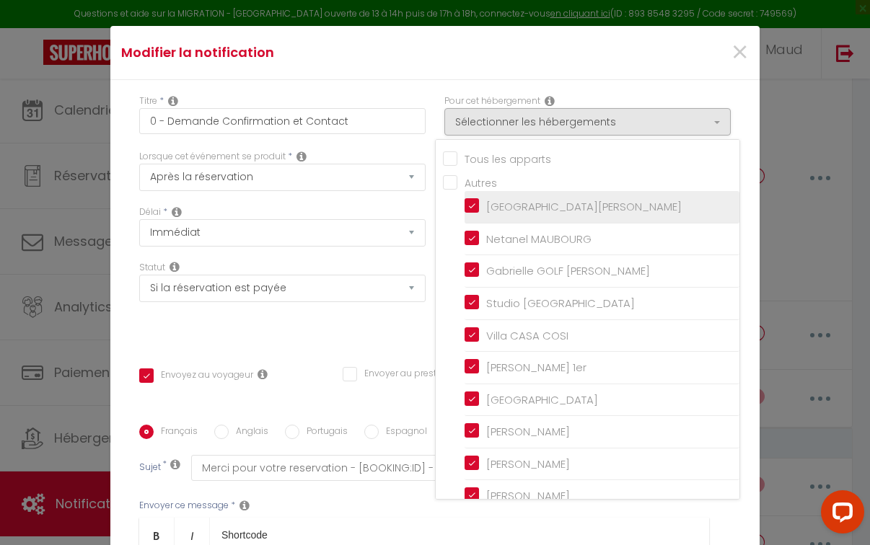
checkbox input "false"
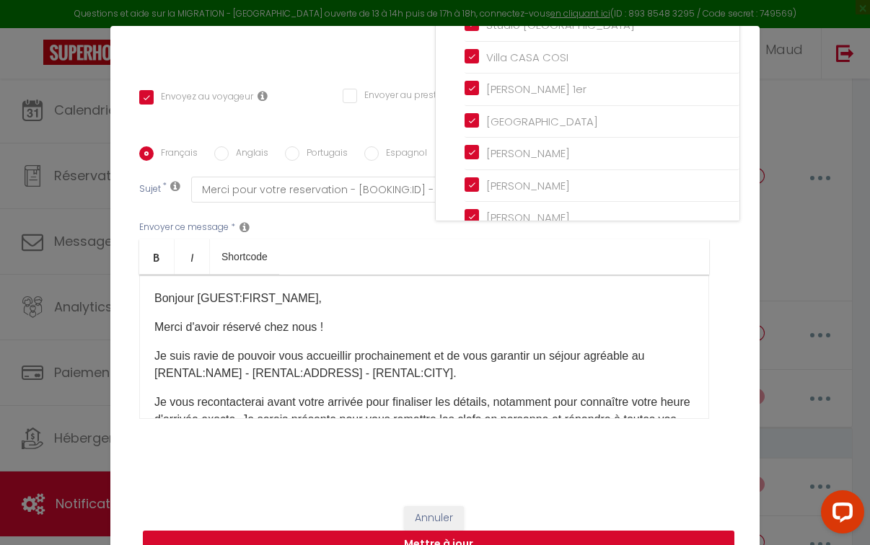
click at [453, 539] on button "Mettre à jour" at bounding box center [438, 544] width 591 height 27
checkbox input "true"
checkbox input "false"
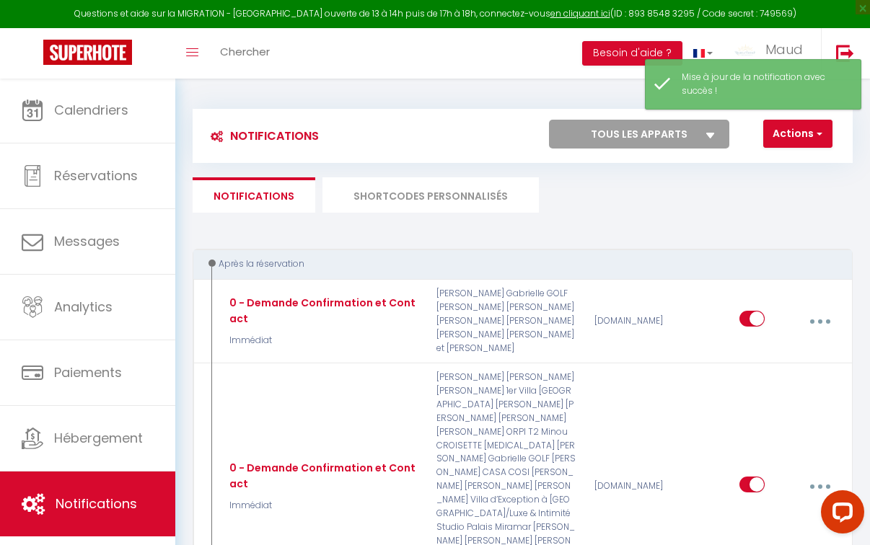
scroll to position [0, 0]
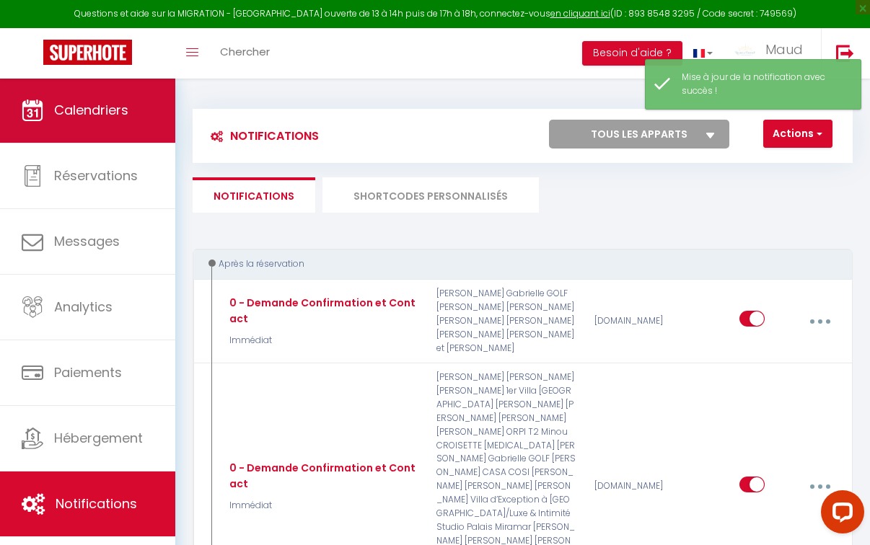
click at [119, 110] on span "Calendriers" at bounding box center [91, 110] width 74 height 18
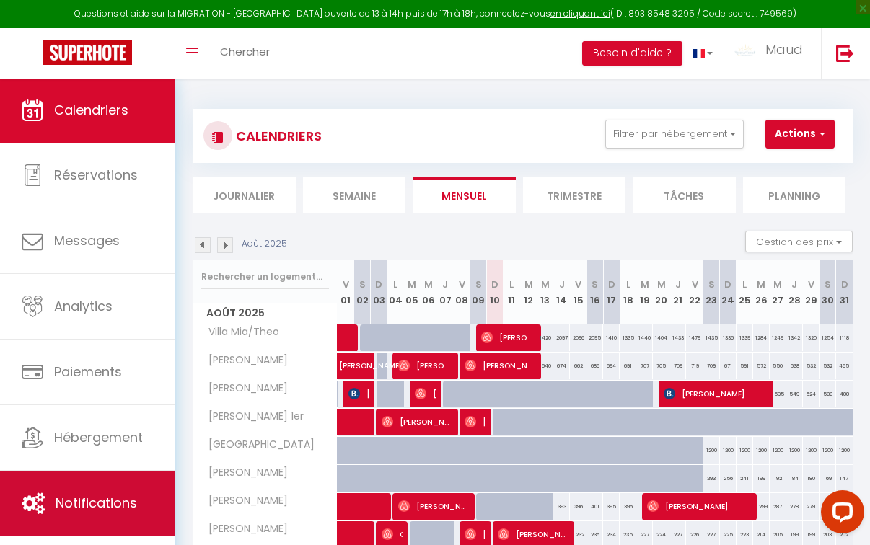
click at [113, 473] on link "Notifications" at bounding box center [87, 503] width 175 height 65
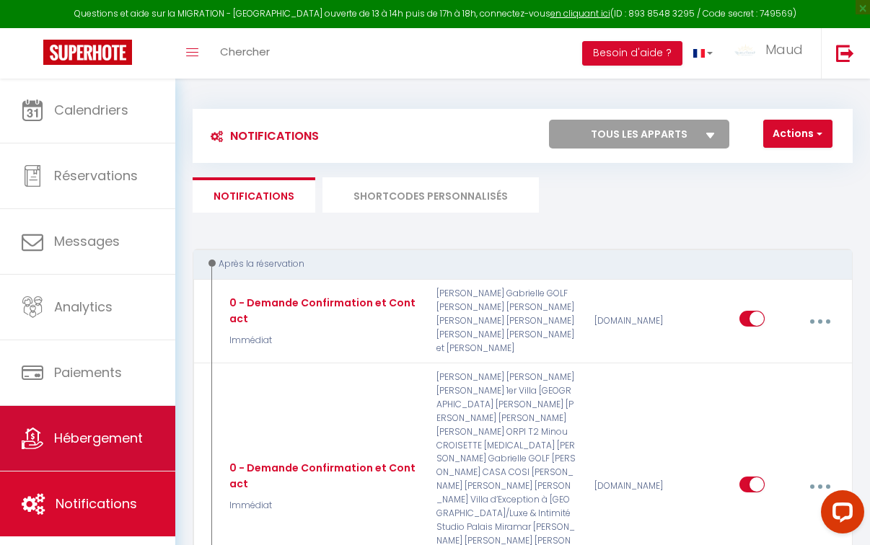
click at [109, 442] on span "Hébergement" at bounding box center [98, 438] width 89 height 18
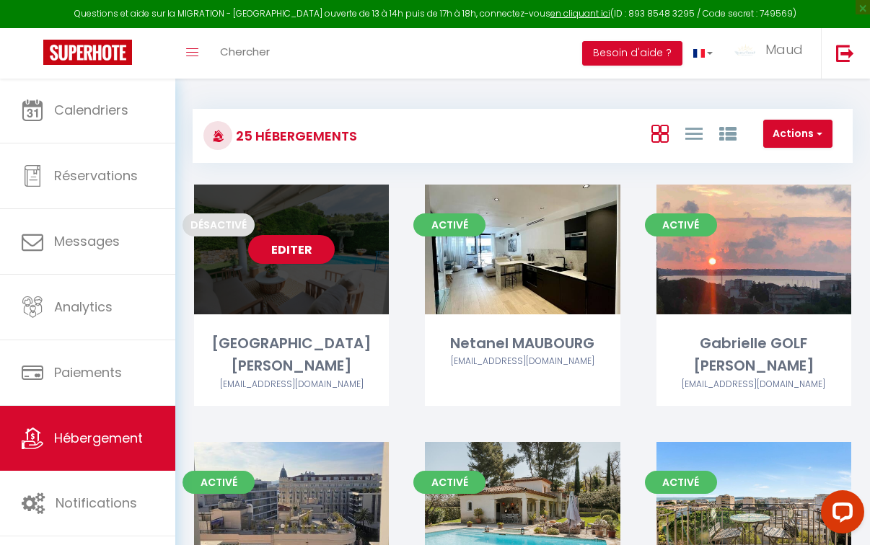
click at [226, 216] on span "Désactivé" at bounding box center [218, 224] width 72 height 23
select select "3"
select select "2"
select select "1"
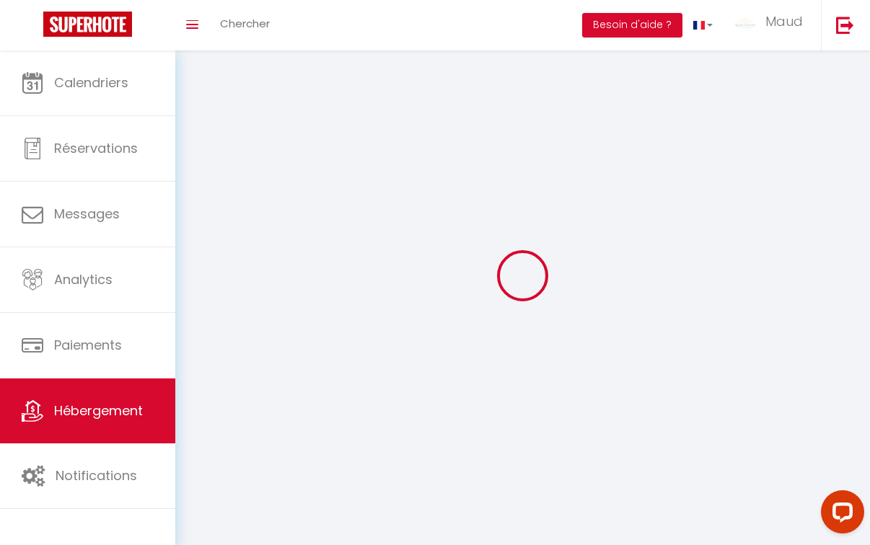
select select
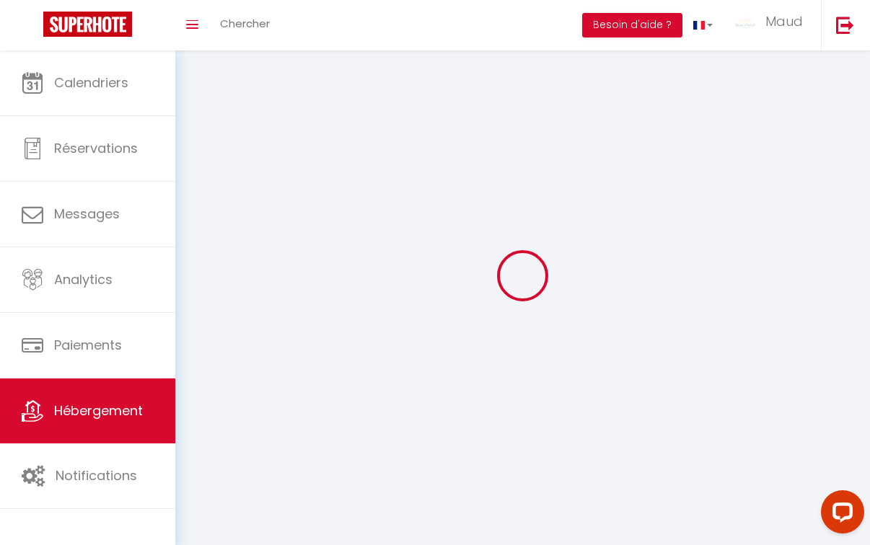
checkbox input "false"
select select
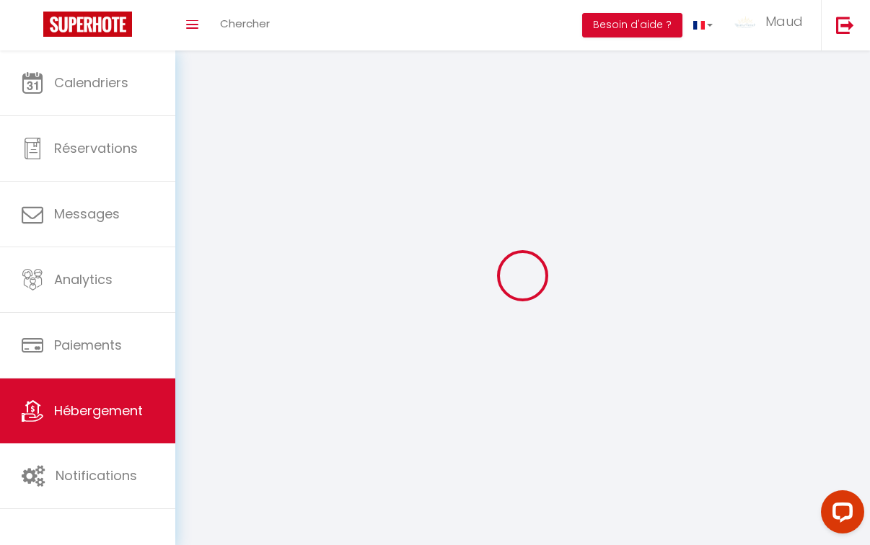
select select
select select "1"
select select
select select "28"
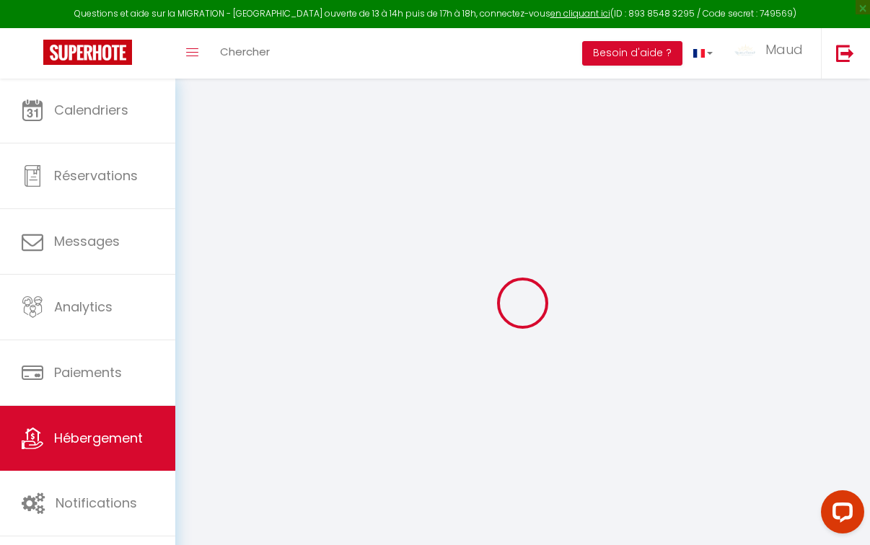
select select
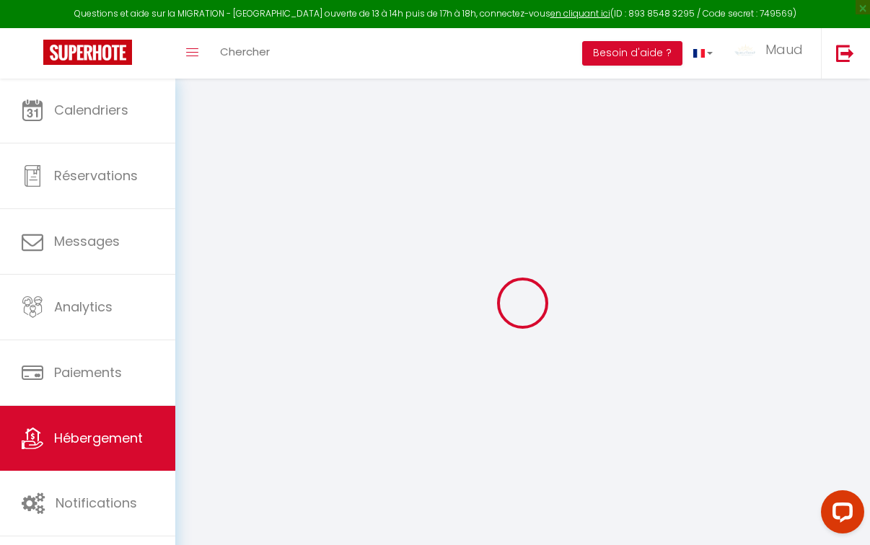
select select
checkbox input "false"
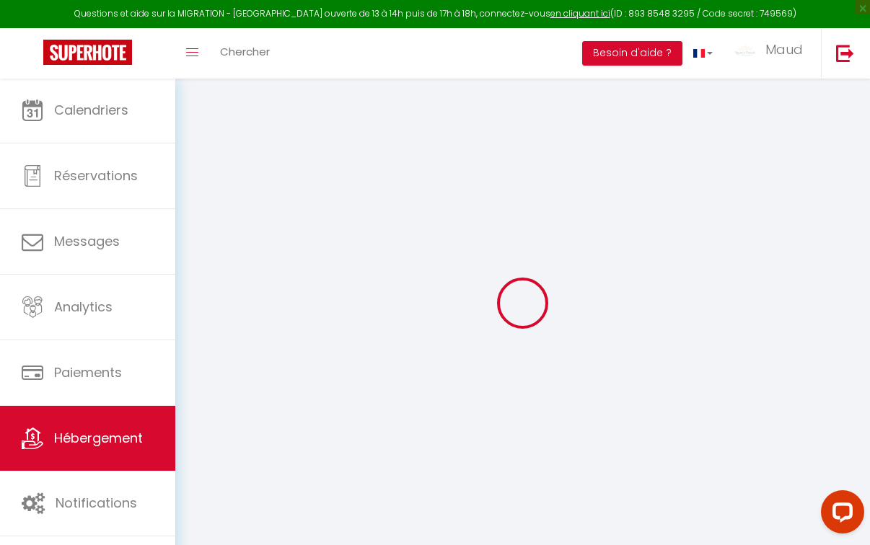
select select
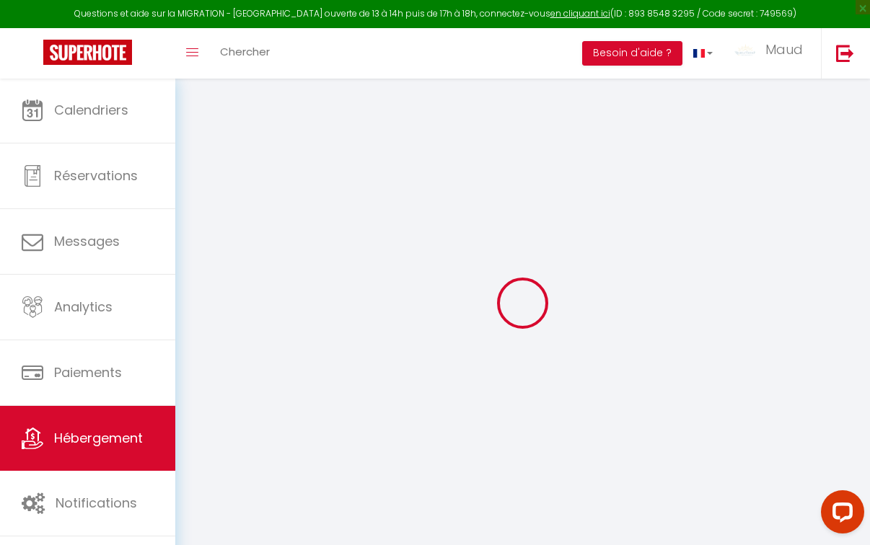
select select
checkbox input "false"
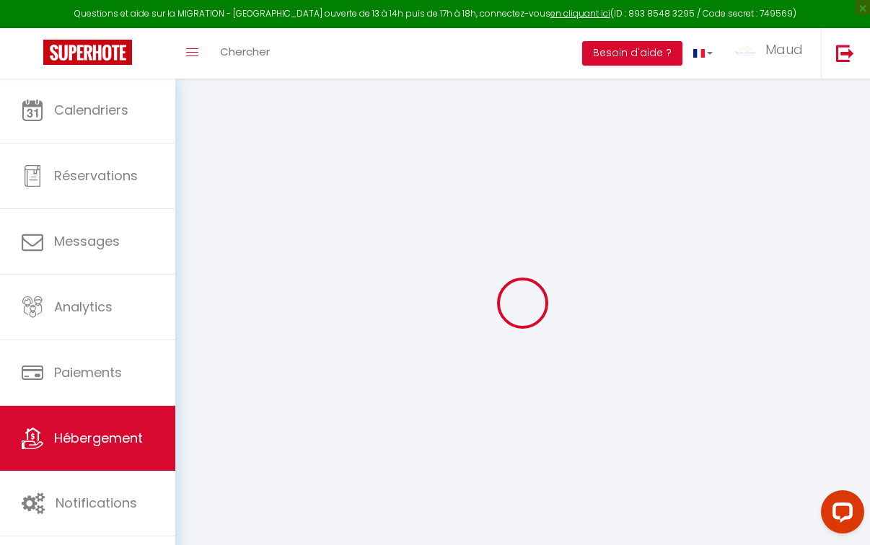
checkbox input "false"
select select
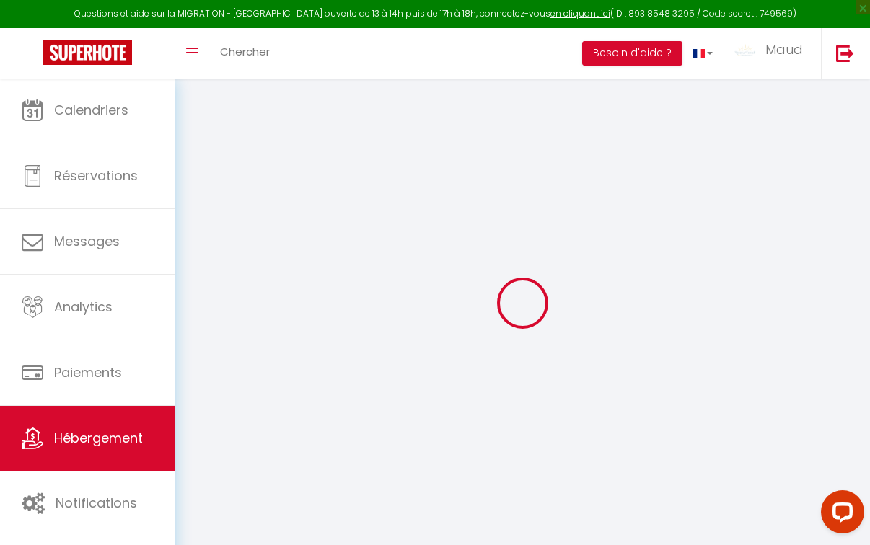
select select
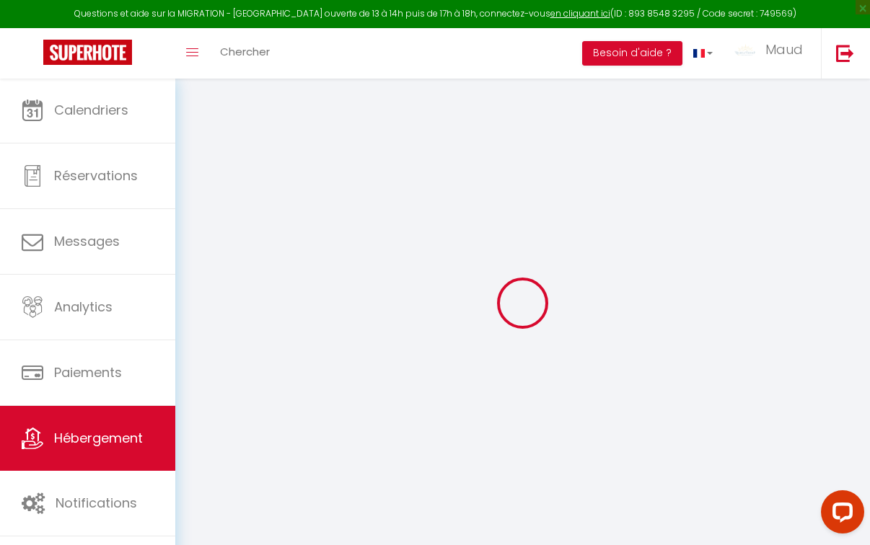
checkbox input "false"
select select
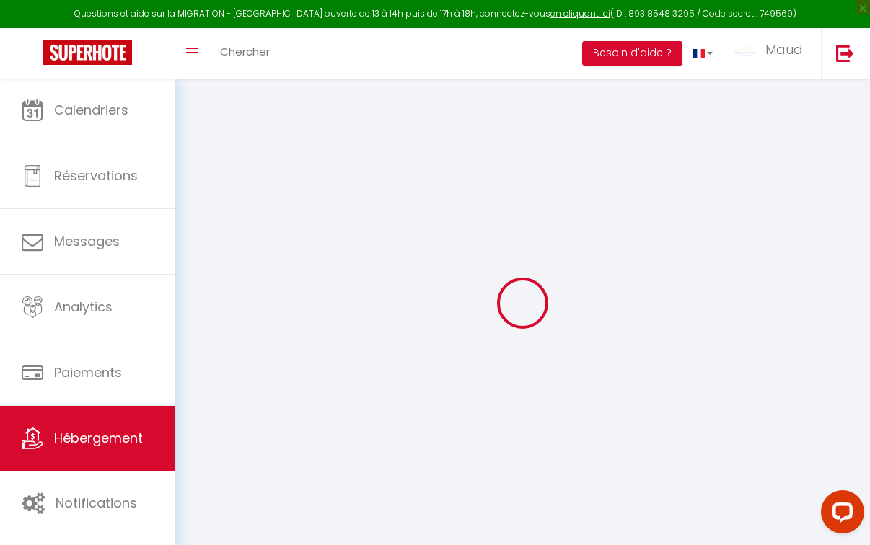
select select
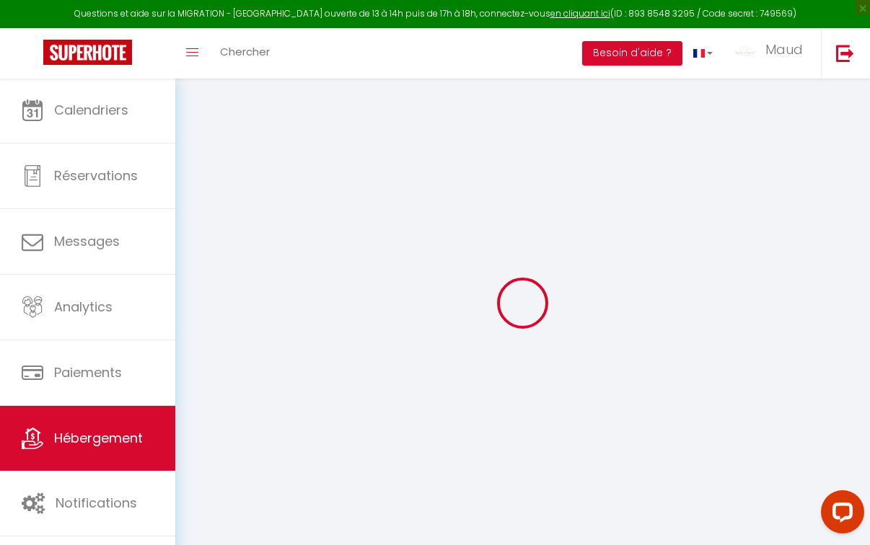
select select
checkbox input "false"
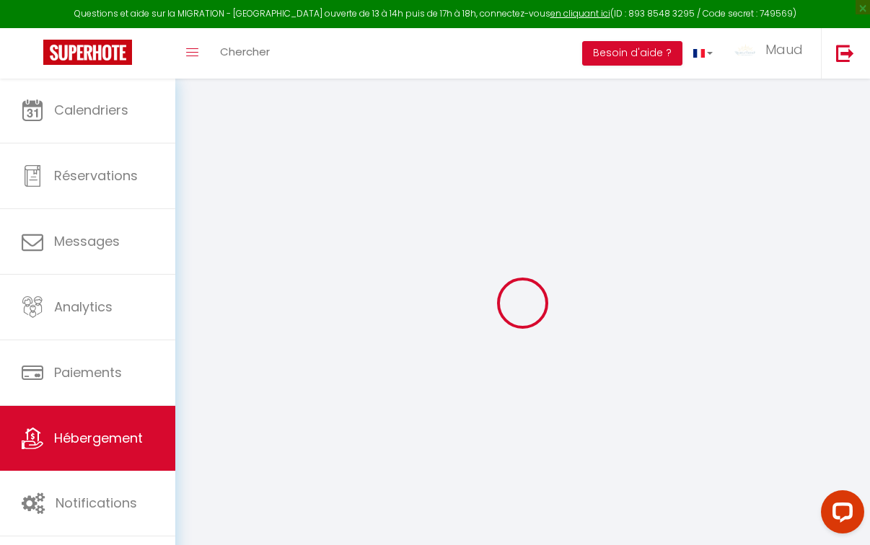
checkbox input "false"
select select
type input "[PERSON_NAME]"
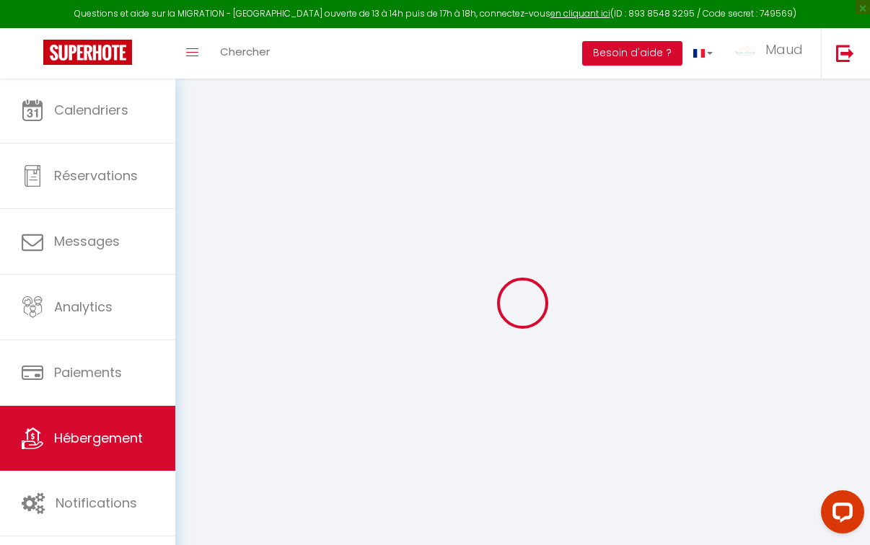
type input "Djordjevic"
type input "[STREET_ADDRESS]"
type input "06085"
type input "Mougins"
select select "houses"
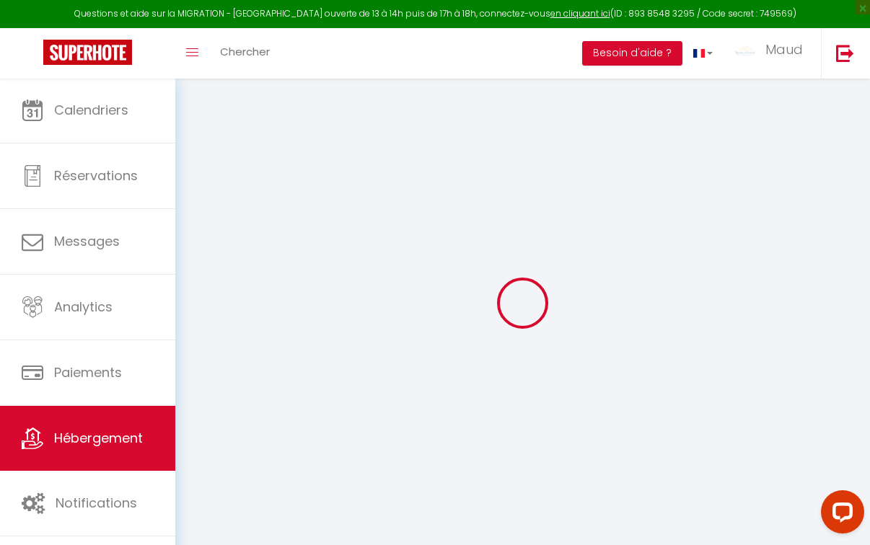
select select "6"
select select "3"
type input "320"
select select
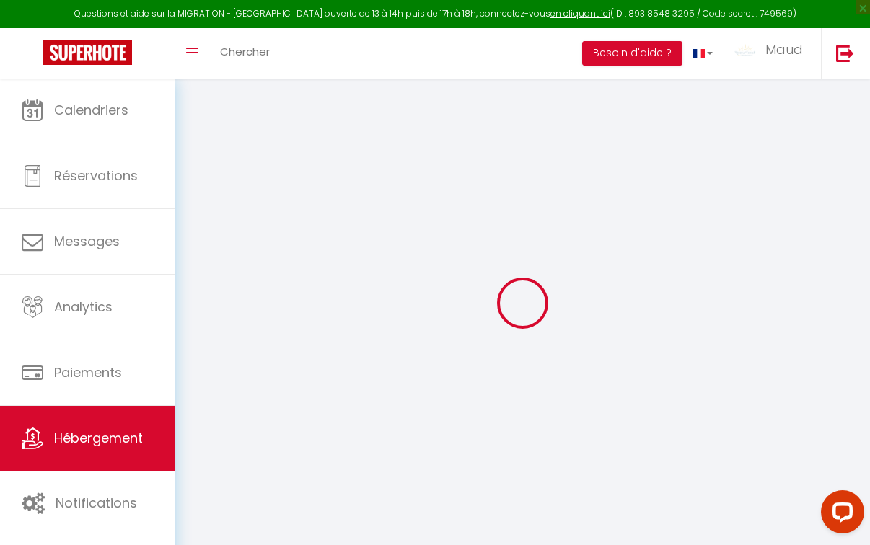
select select
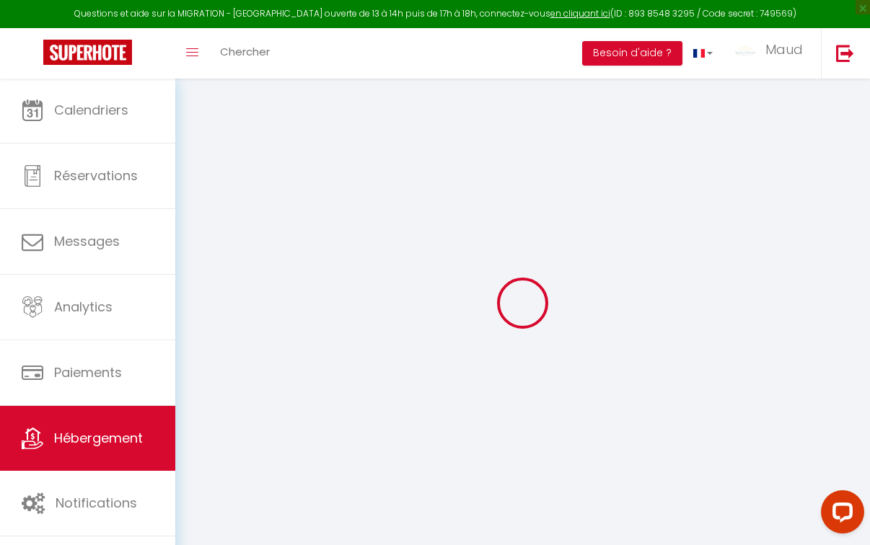
type input "[STREET_ADDRESS]"
type input "06085"
type input "Mougins"
type input "[PERSON_NAME][EMAIL_ADDRESS][DOMAIN_NAME]"
select select
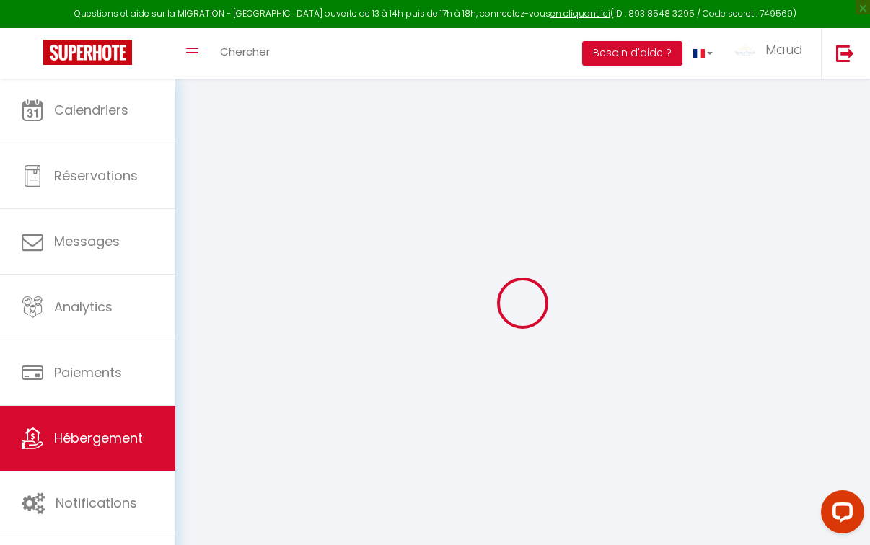
checkbox input "false"
select select
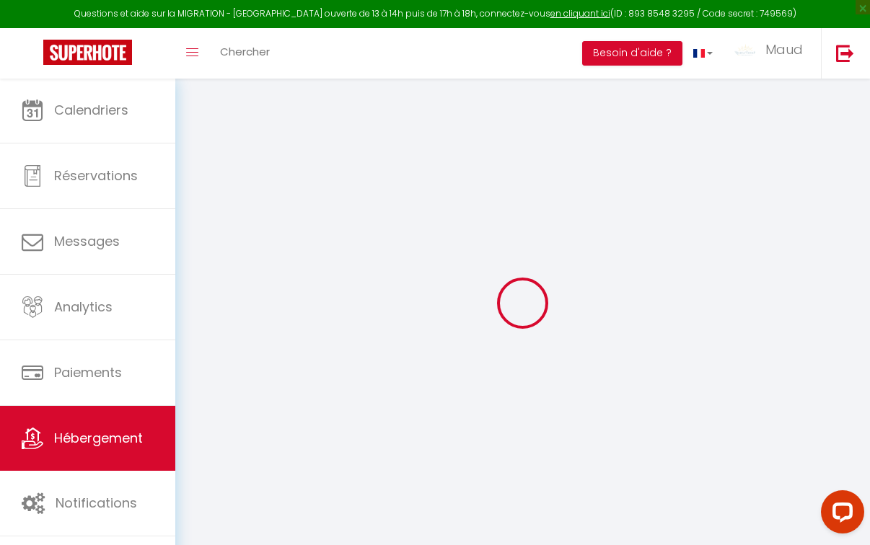
select select
type input "320"
type input "0"
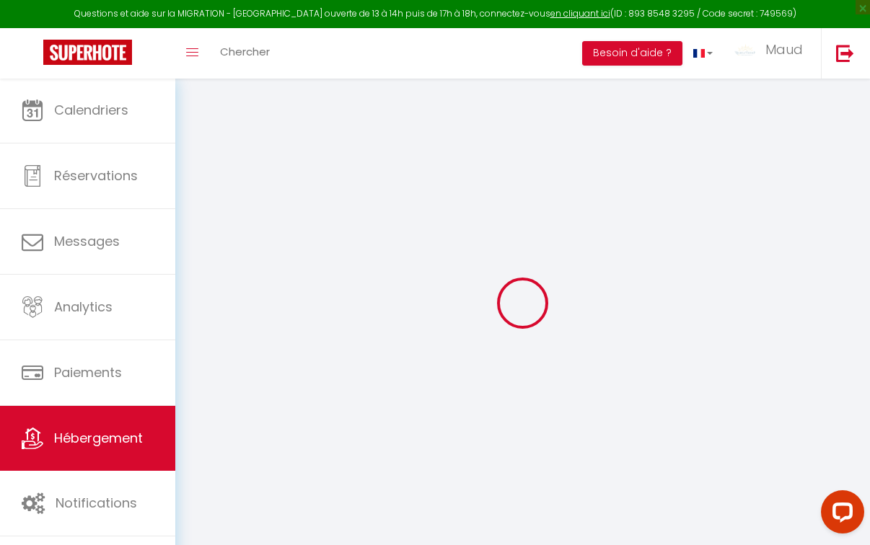
select select
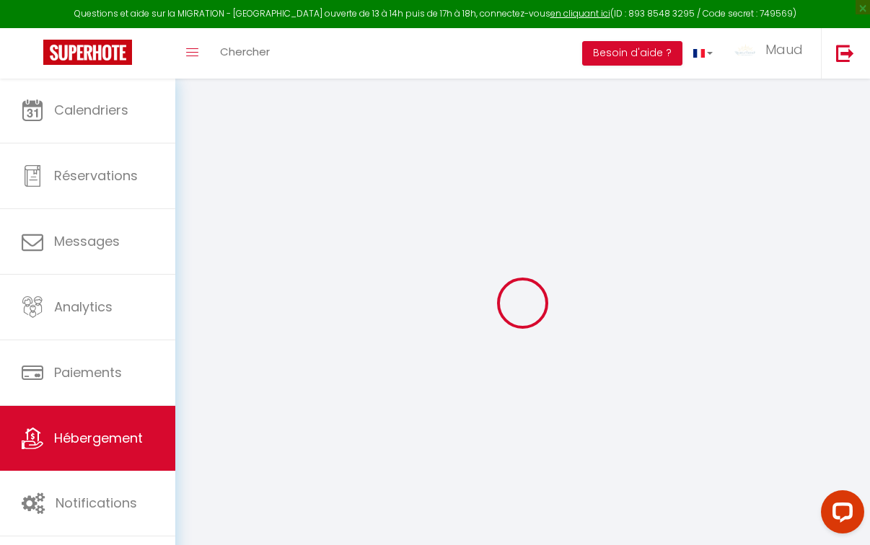
select select
checkbox input "false"
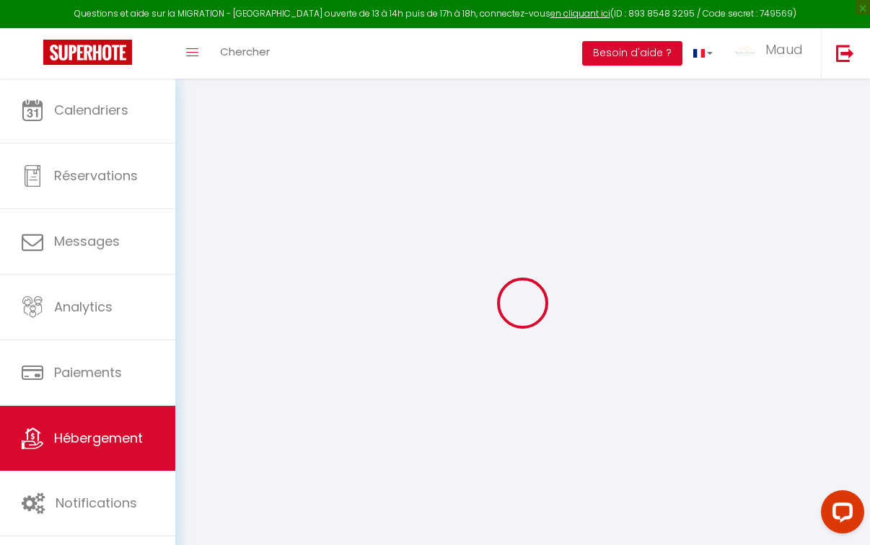
checkbox input "false"
select select
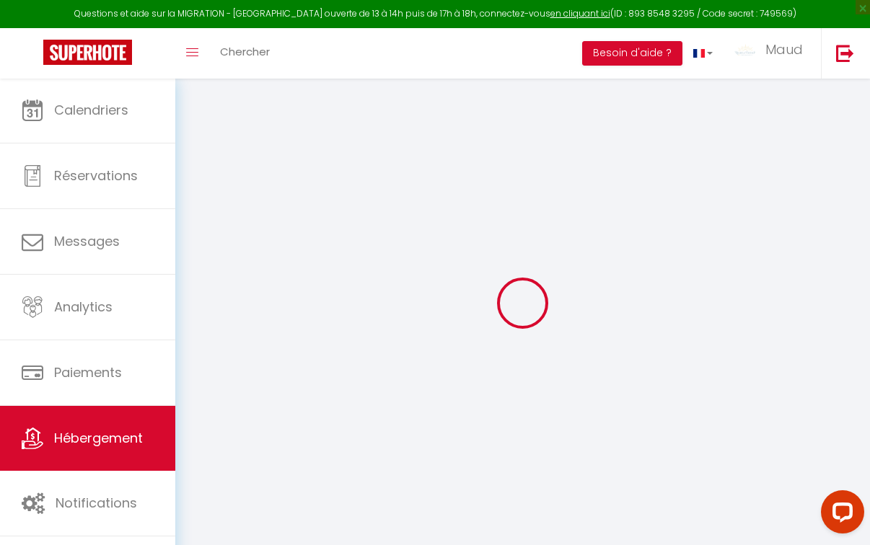
select select
checkbox input "false"
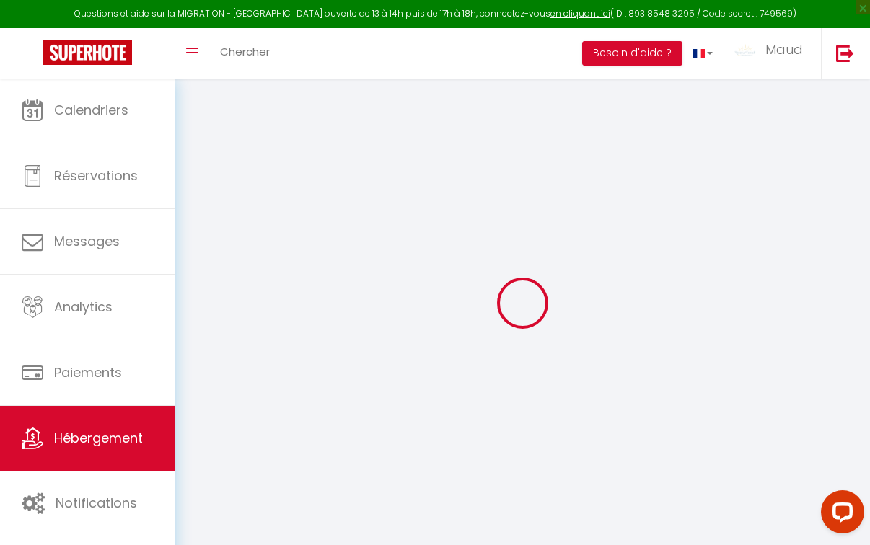
checkbox input "false"
select select
checkbox input "false"
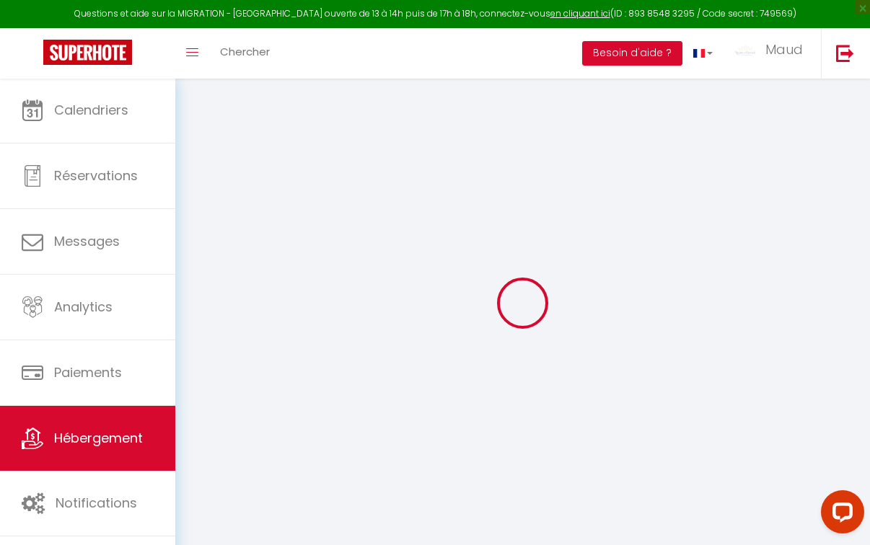
checkbox input "false"
select select
checkbox input "false"
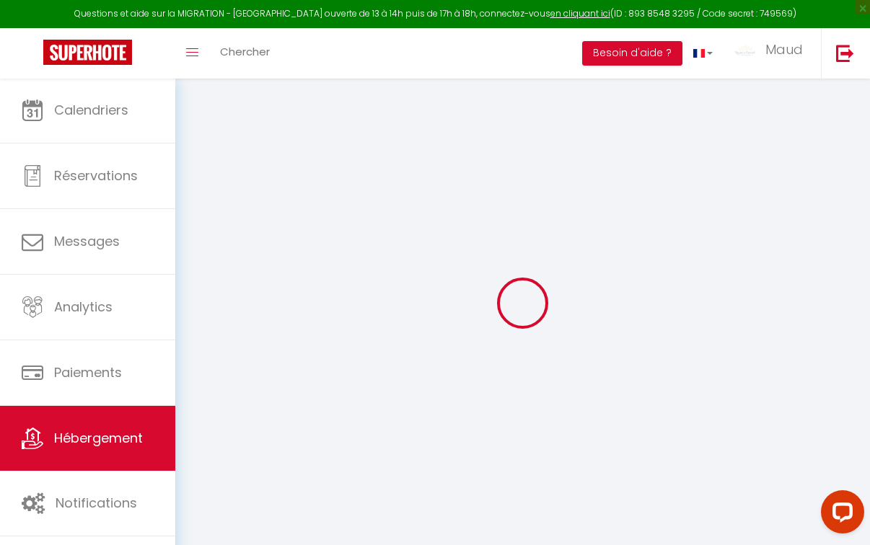
checkbox input "false"
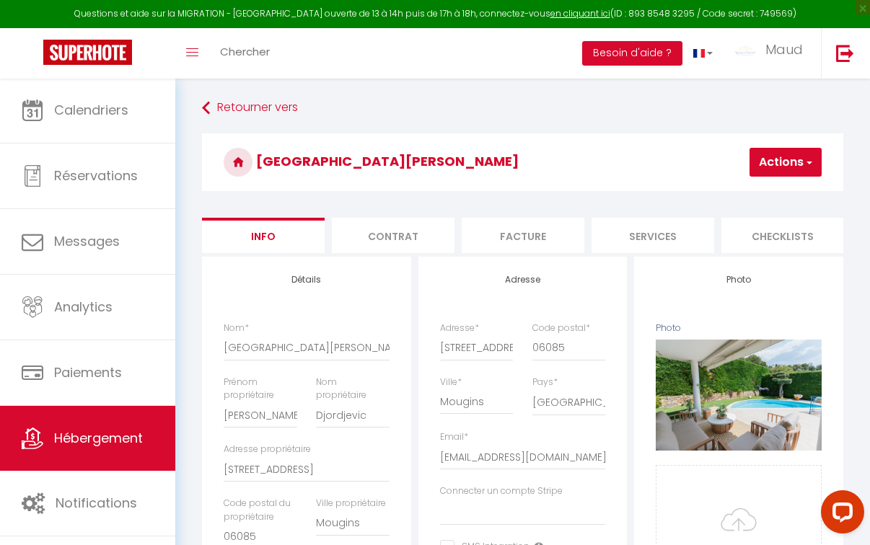
select select
checkbox input "false"
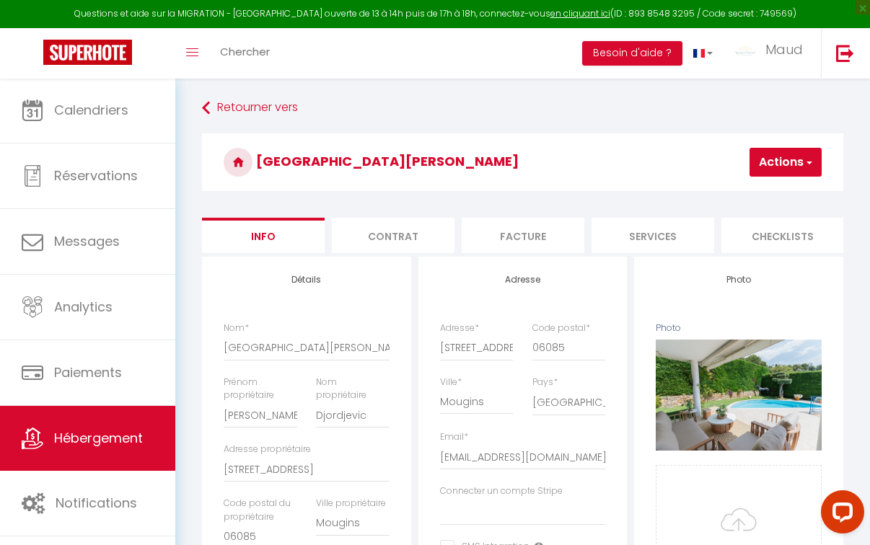
checkbox input "false"
click at [782, 169] on button "Actions" at bounding box center [785, 162] width 72 height 29
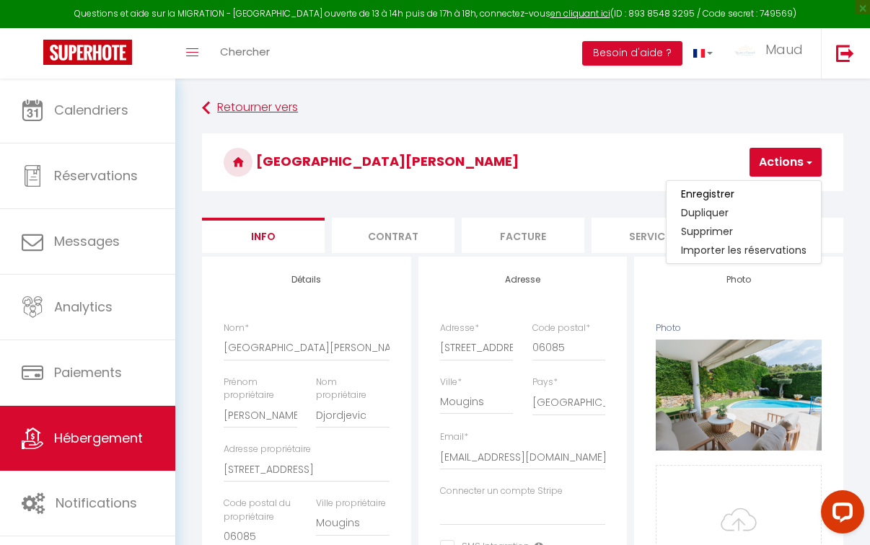
click at [661, 107] on link "Retourner vers" at bounding box center [522, 108] width 641 height 26
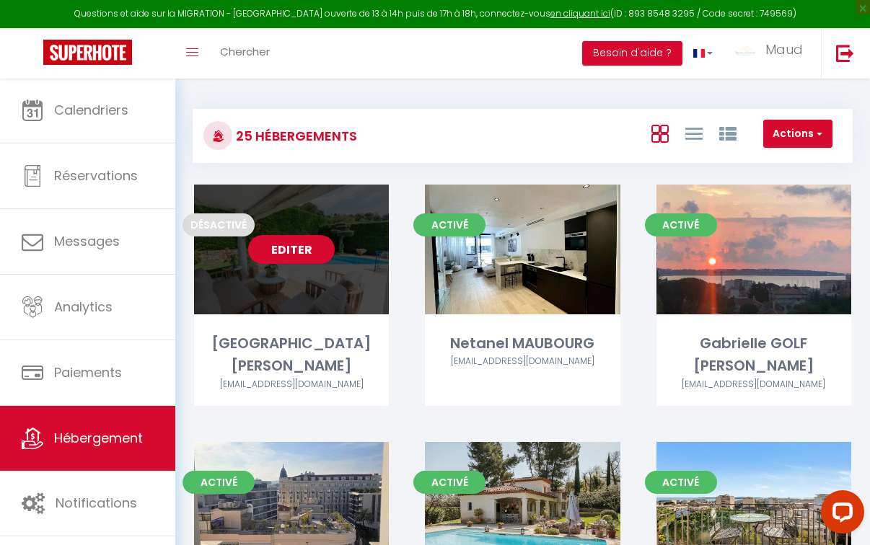
click at [288, 257] on link "Editer" at bounding box center [291, 249] width 87 height 29
select select "3"
select select "2"
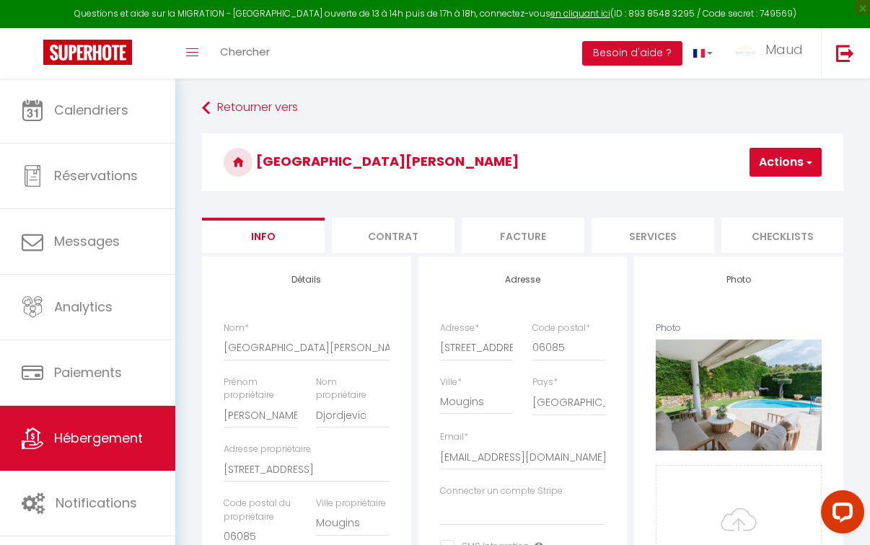
click at [787, 162] on button "Actions" at bounding box center [785, 162] width 72 height 29
click at [738, 197] on link "Enregistrer" at bounding box center [743, 194] width 154 height 19
click at [784, 172] on button "Actions" at bounding box center [785, 162] width 72 height 29
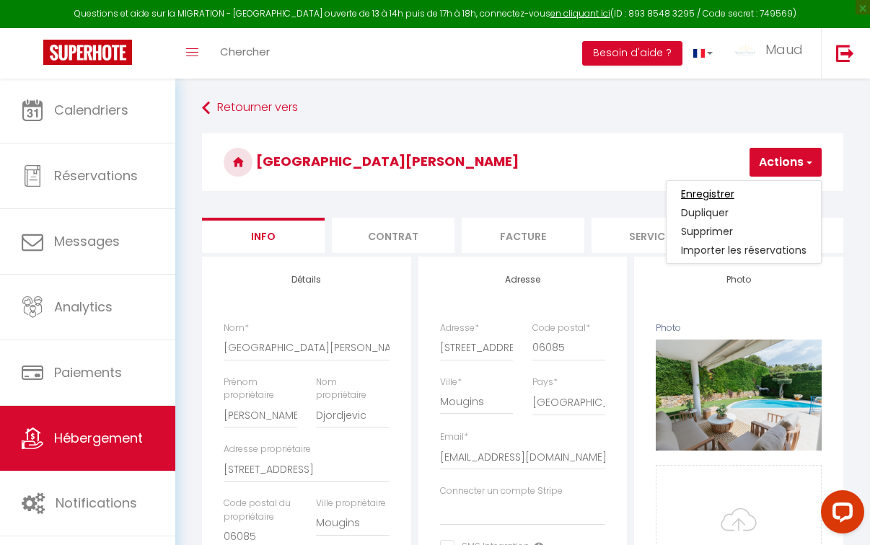
click at [717, 193] on input "Enregistrer" at bounding box center [707, 194] width 53 height 14
